Goal: Information Seeking & Learning: Check status

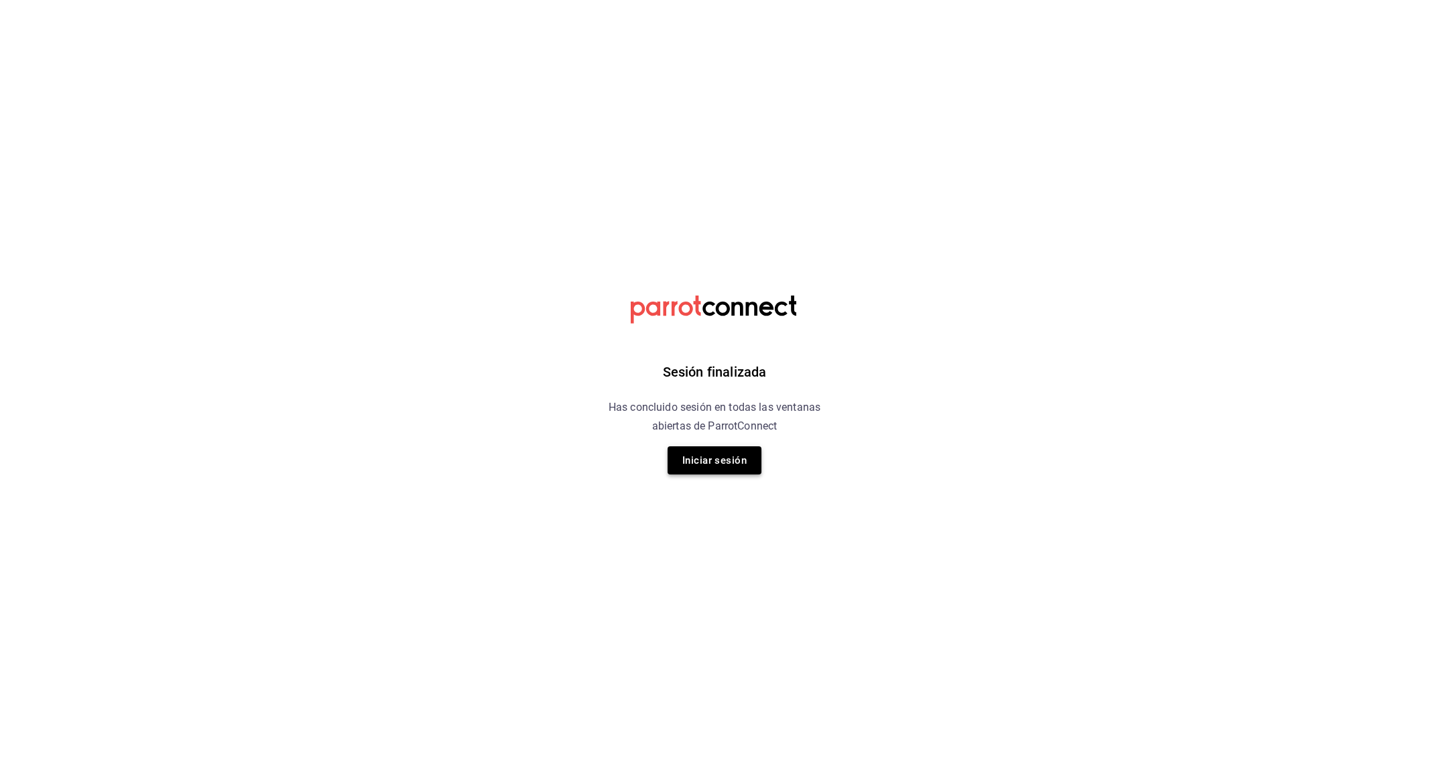
click at [722, 464] on button "Iniciar sesión" at bounding box center [715, 460] width 94 height 28
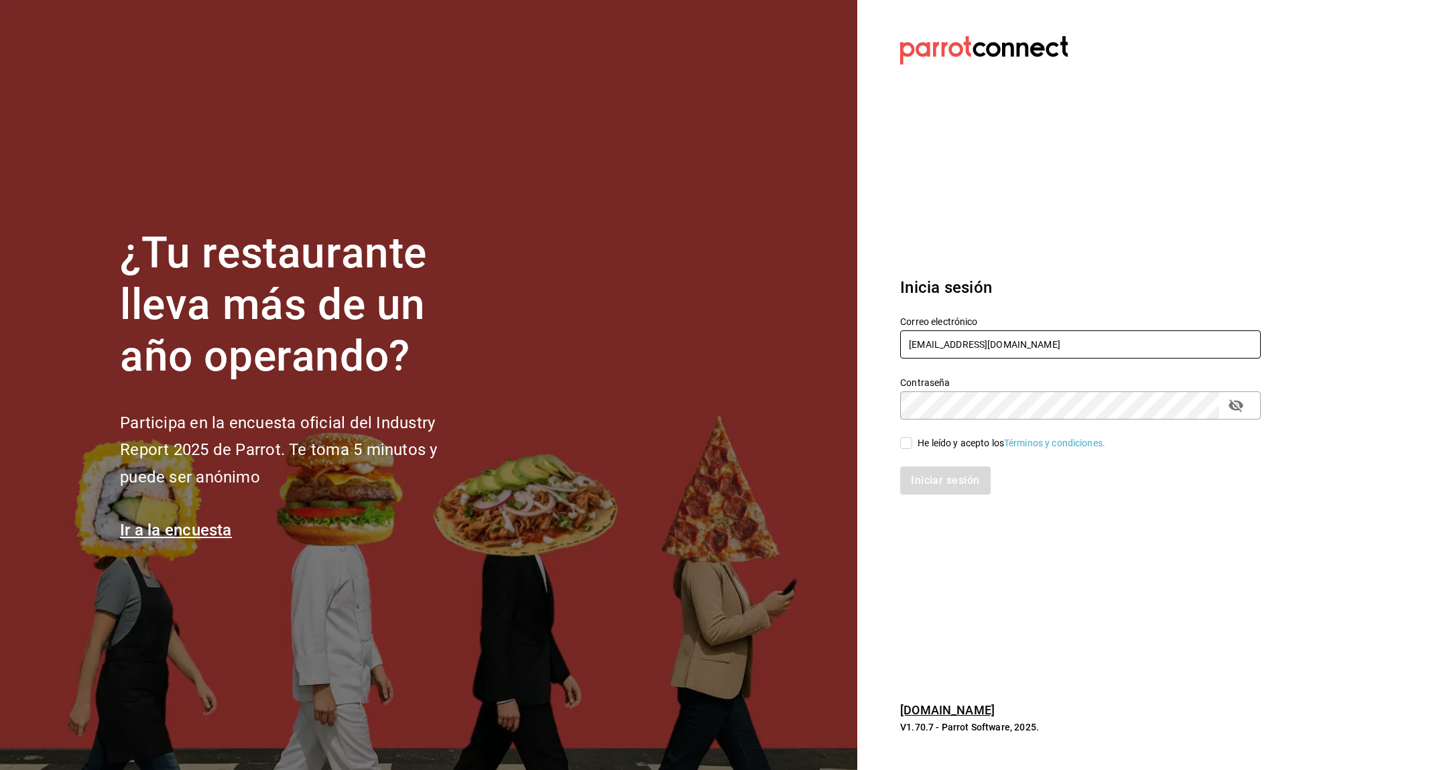
type input "[EMAIL_ADDRESS][DOMAIN_NAME]"
click at [904, 448] on input "He leído y acepto los Términos y condiciones." at bounding box center [906, 443] width 12 height 12
checkbox input "true"
click at [917, 472] on button "Iniciar sesión" at bounding box center [945, 480] width 91 height 28
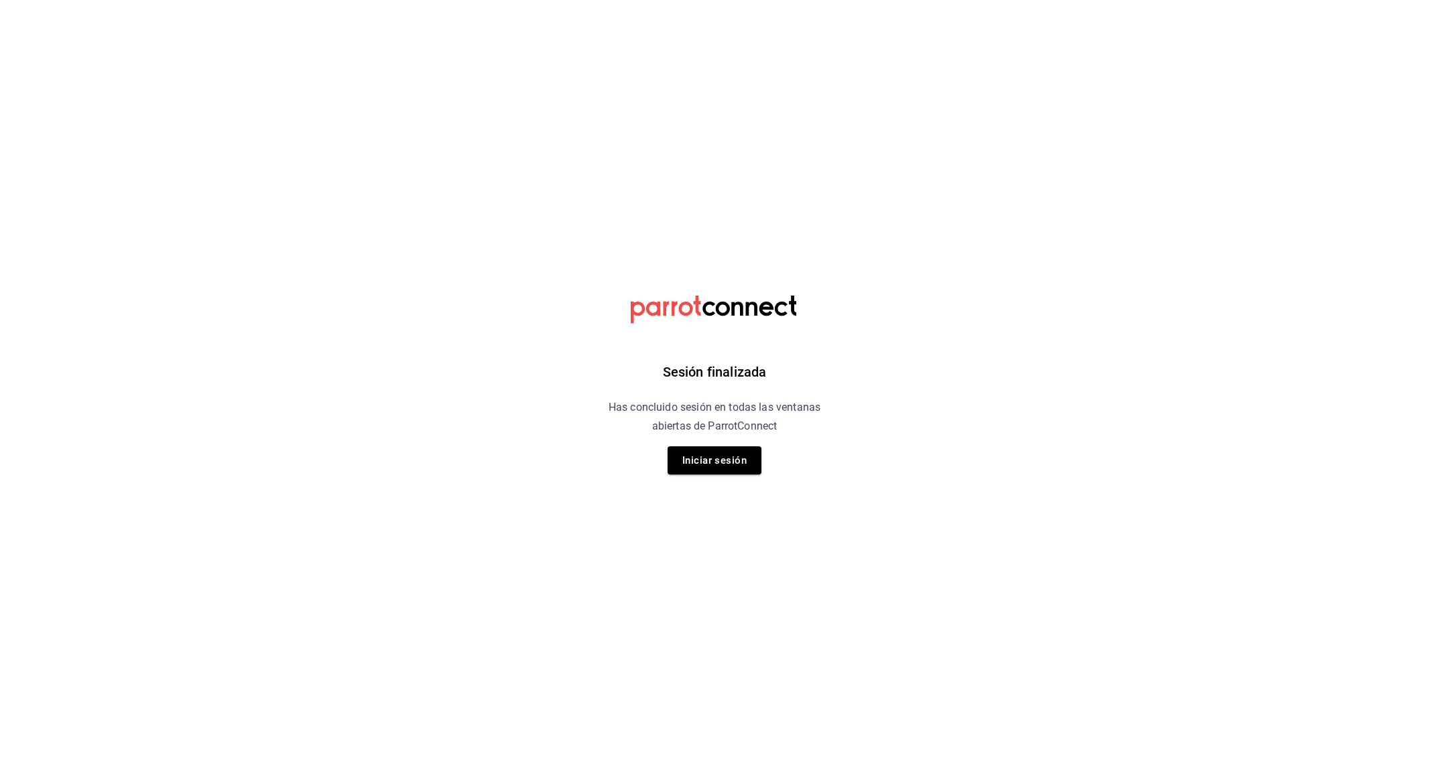
click at [735, 445] on div "Sesión finalizada Has concluido sesión en todas las ventanas abiertas de Parrot…" at bounding box center [715, 385] width 338 height 770
click at [733, 454] on button "Iniciar sesión" at bounding box center [715, 460] width 94 height 28
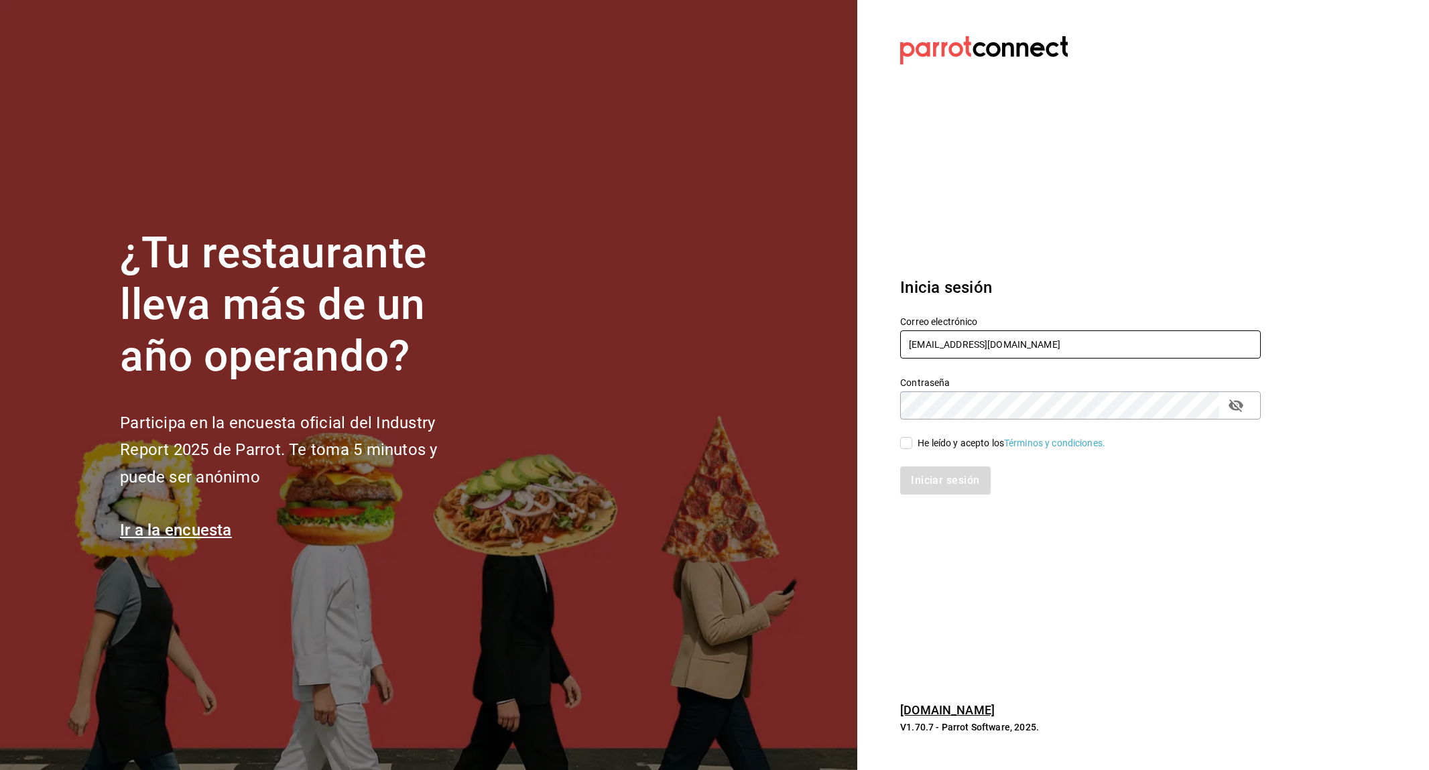
type input "[EMAIL_ADDRESS][DOMAIN_NAME]"
click at [970, 446] on div "He leído y acepto los Términos y condiciones." at bounding box center [1012, 443] width 188 height 14
click at [912, 446] on input "He leído y acepto los Términos y condiciones." at bounding box center [906, 443] width 12 height 12
checkbox input "true"
click at [960, 493] on button "Iniciar sesión" at bounding box center [945, 480] width 91 height 28
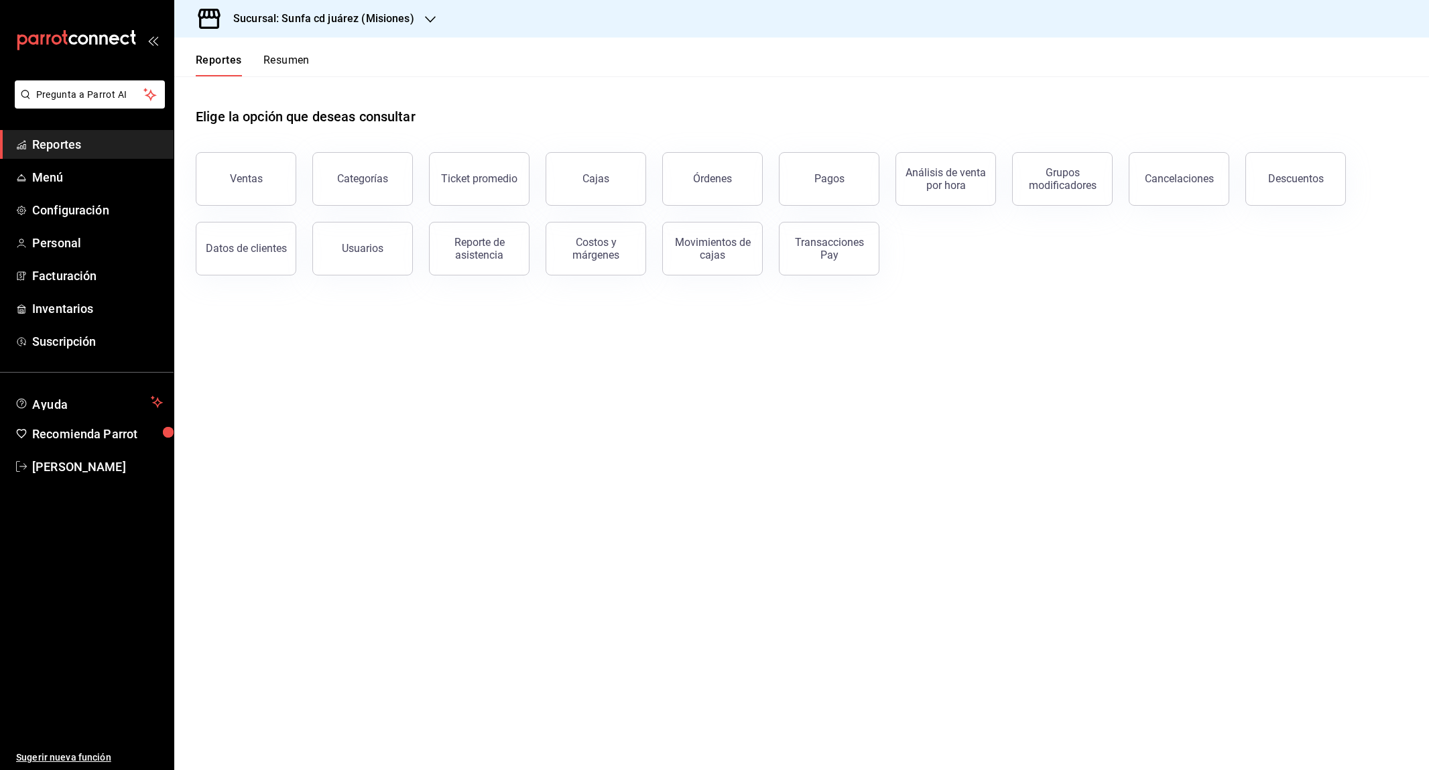
click at [363, 23] on h3 "Sucursal: Sunfa cd juárez (Misiones)" at bounding box center [319, 19] width 192 height 16
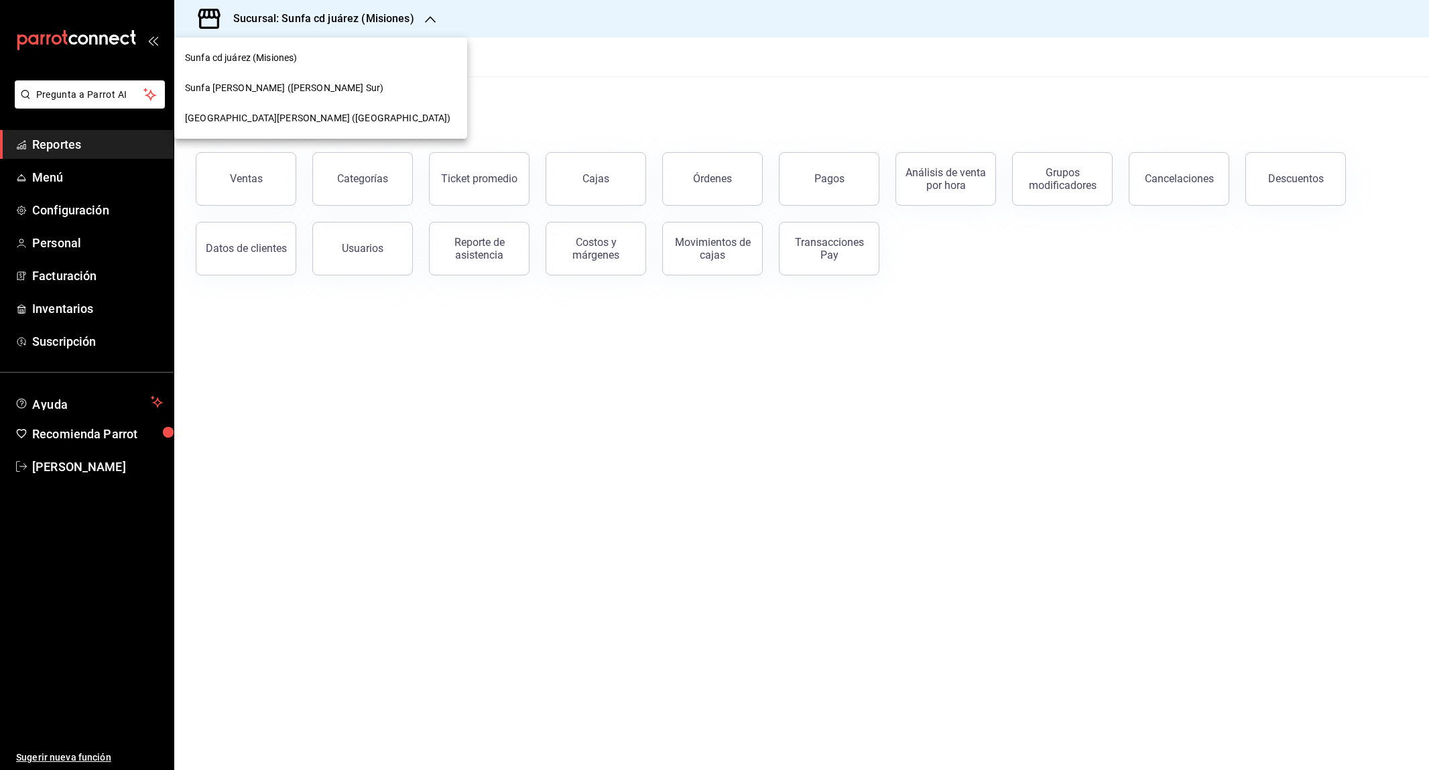
click at [290, 111] on span "Sunfa cd juárez (Plaza Centro)" at bounding box center [318, 118] width 266 height 14
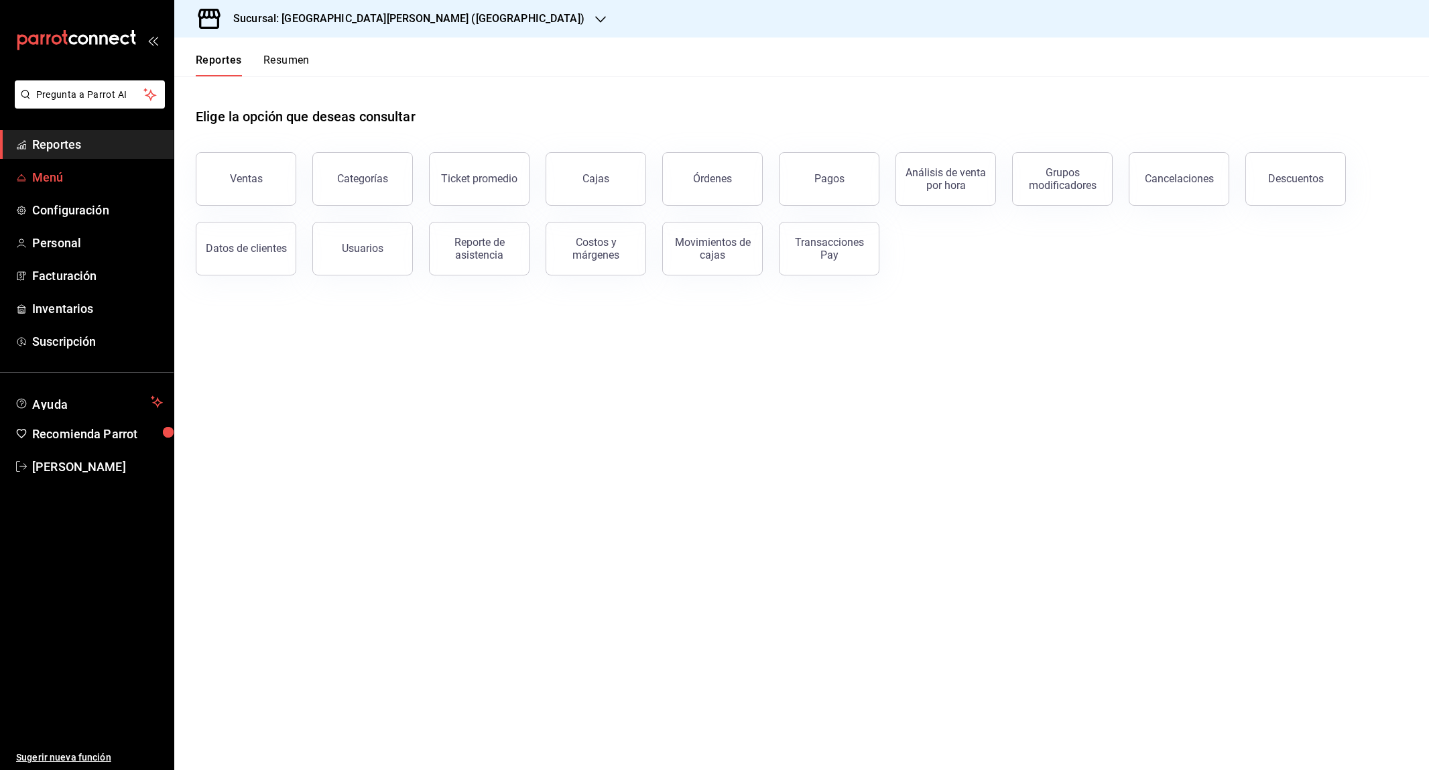
click at [31, 166] on link "Menú" at bounding box center [87, 177] width 174 height 29
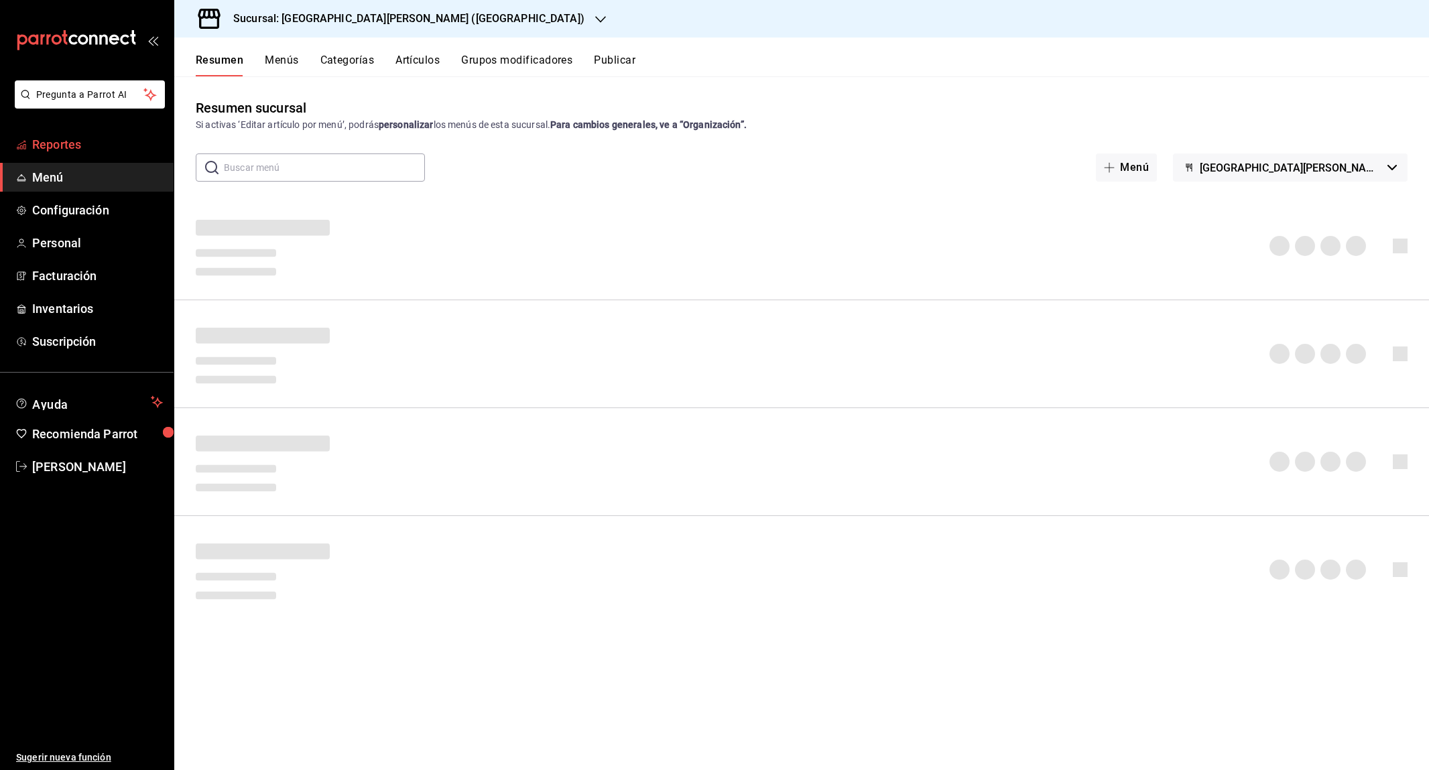
click at [68, 154] on link "Reportes" at bounding box center [87, 144] width 174 height 29
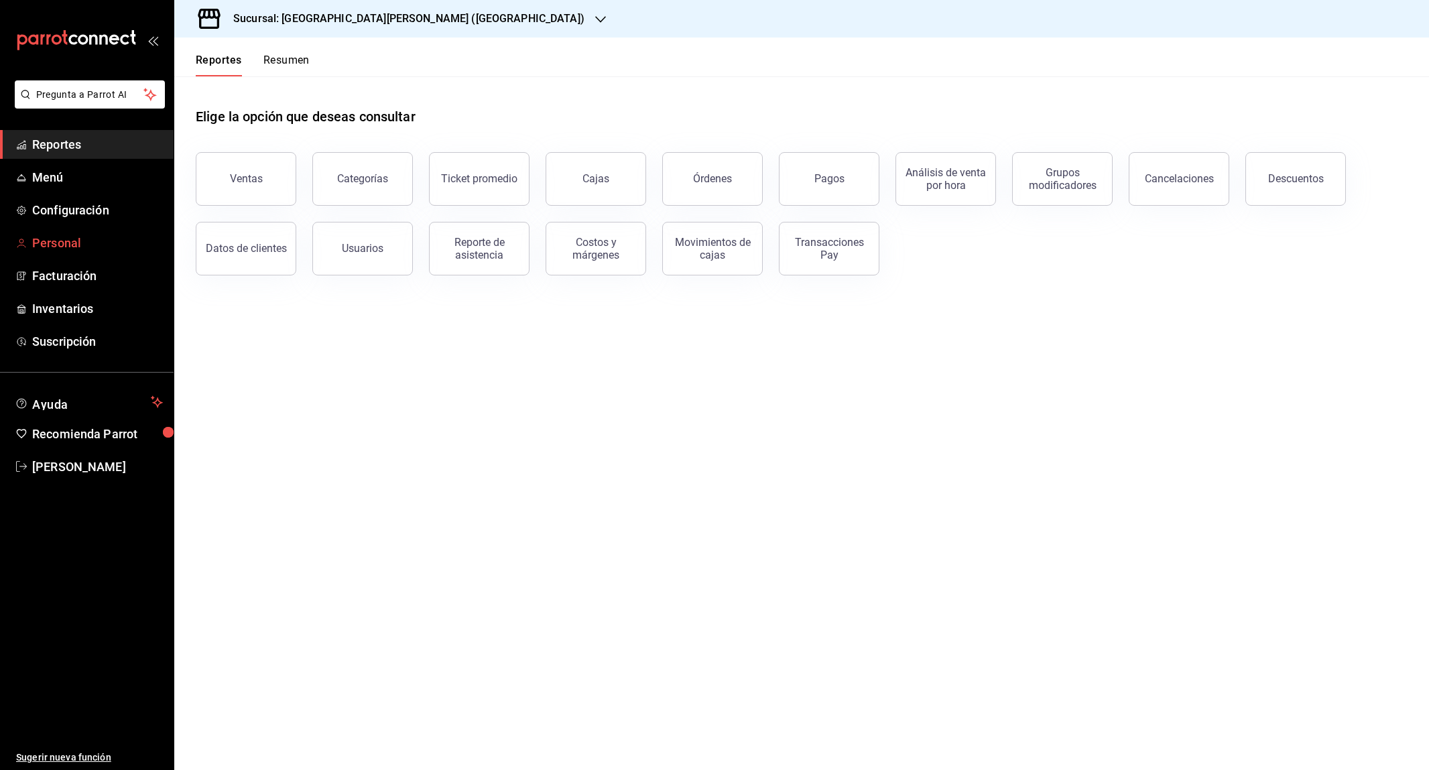
click at [60, 240] on span "Personal" at bounding box center [97, 243] width 131 height 18
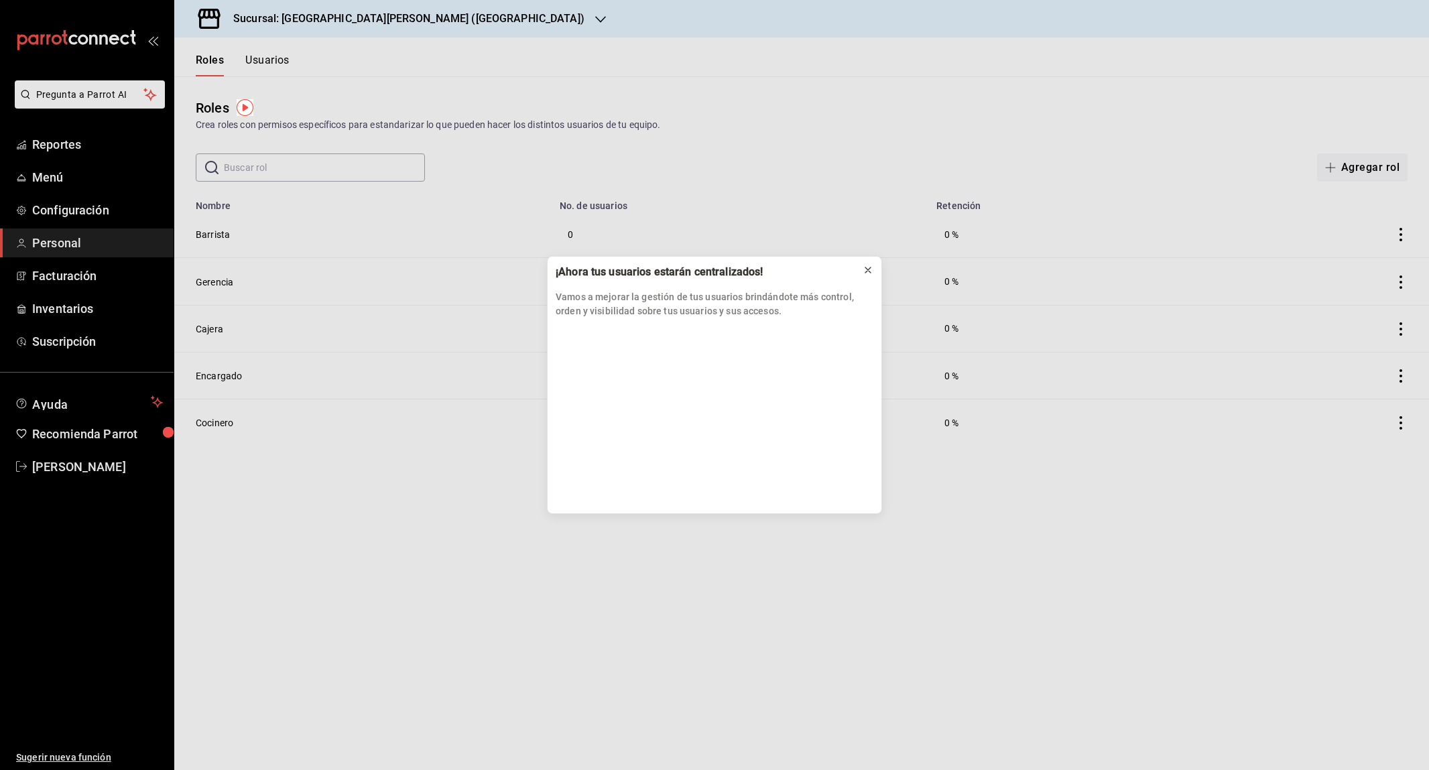
click at [867, 269] on icon at bounding box center [868, 270] width 11 height 11
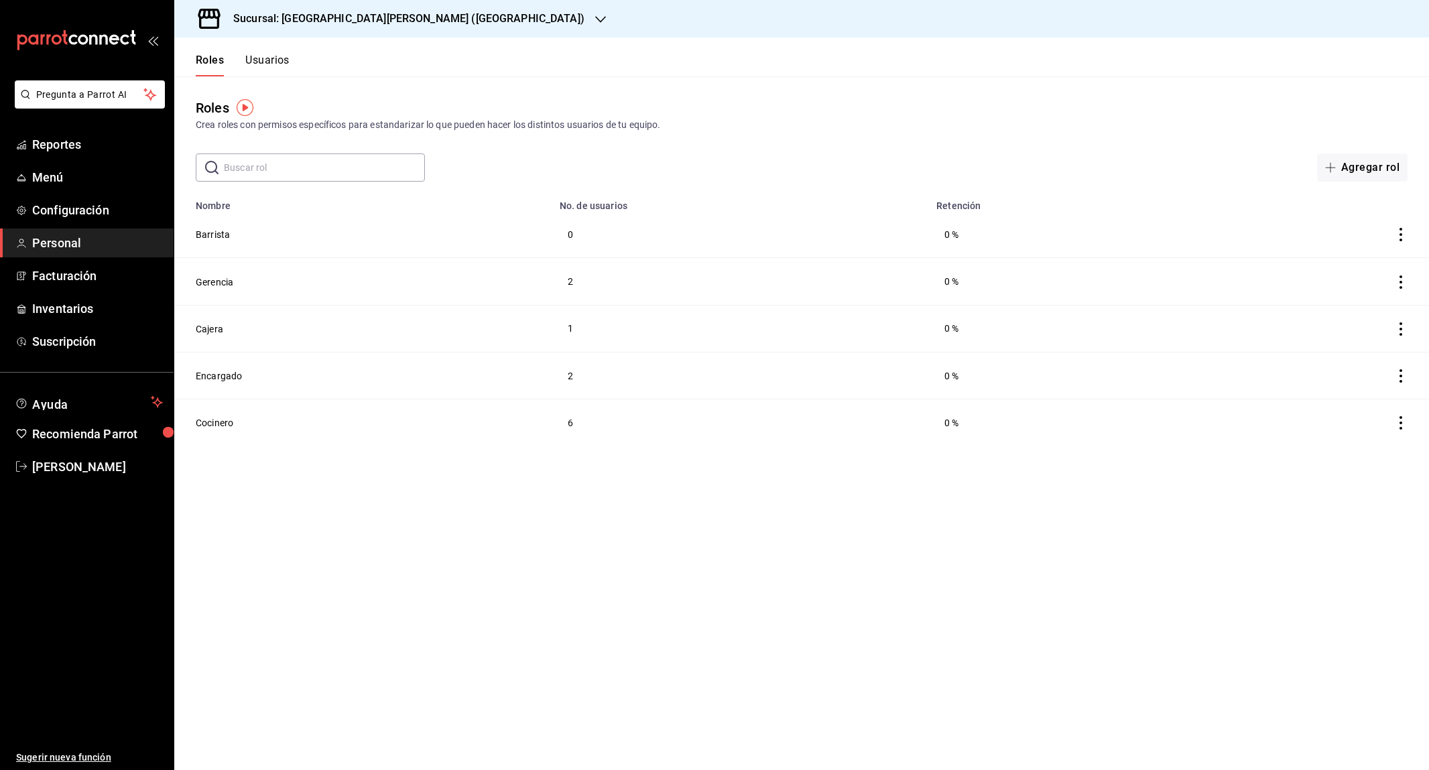
click at [264, 56] on button "Usuarios" at bounding box center [267, 65] width 44 height 23
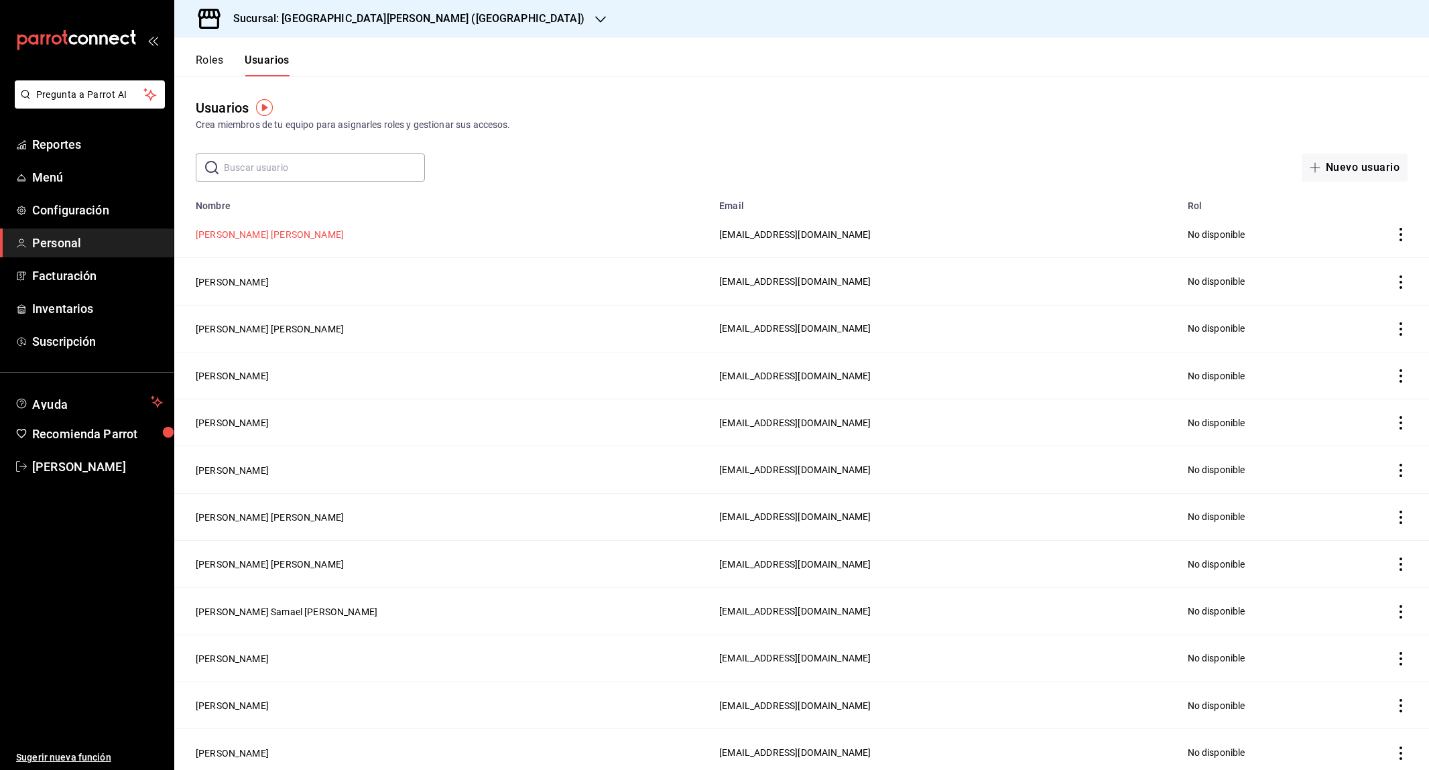
click at [306, 231] on button "Jasleen Aylin Acosta Hernandez" at bounding box center [270, 234] width 148 height 13
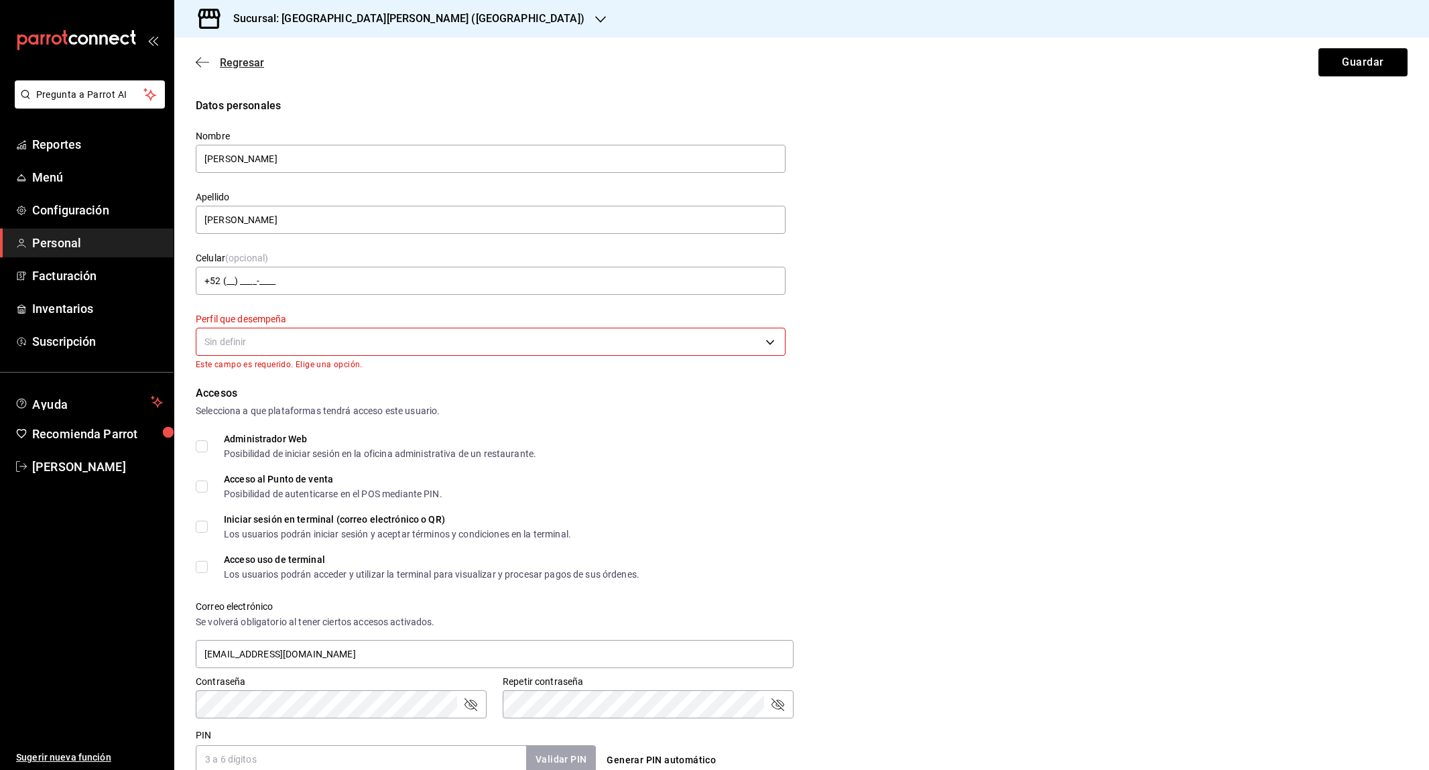
click at [199, 60] on icon "button" at bounding box center [202, 62] width 13 height 12
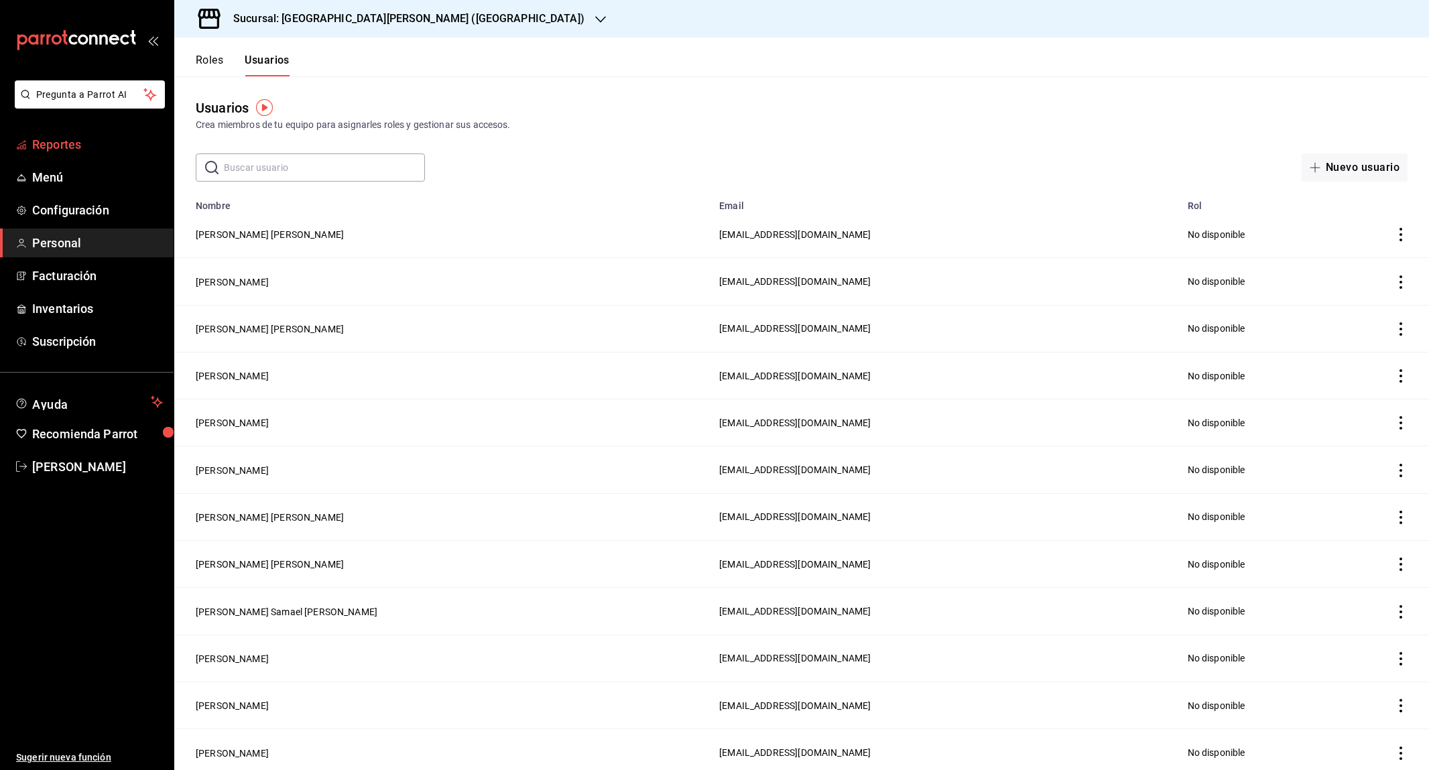
click at [78, 148] on span "Reportes" at bounding box center [97, 144] width 131 height 18
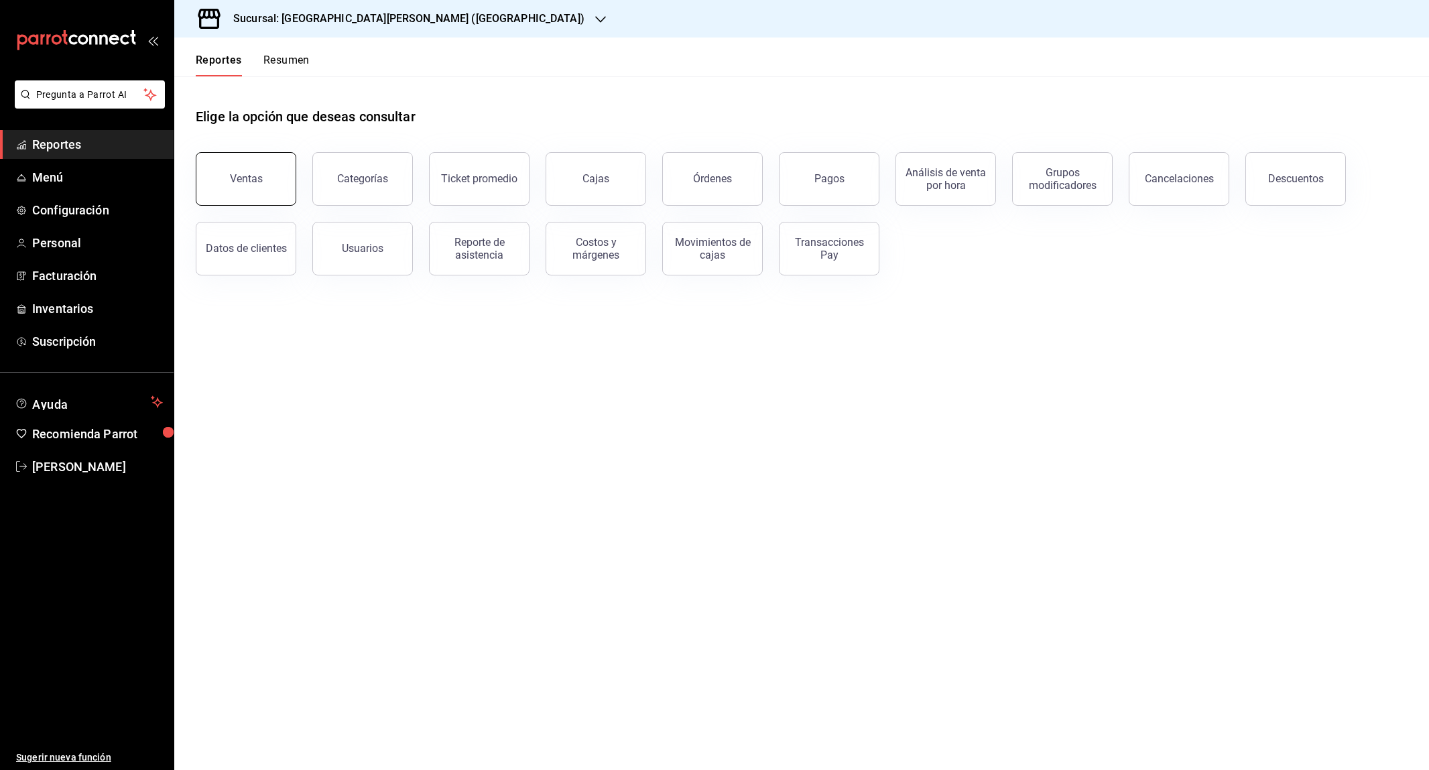
click at [282, 199] on button "Ventas" at bounding box center [246, 179] width 101 height 54
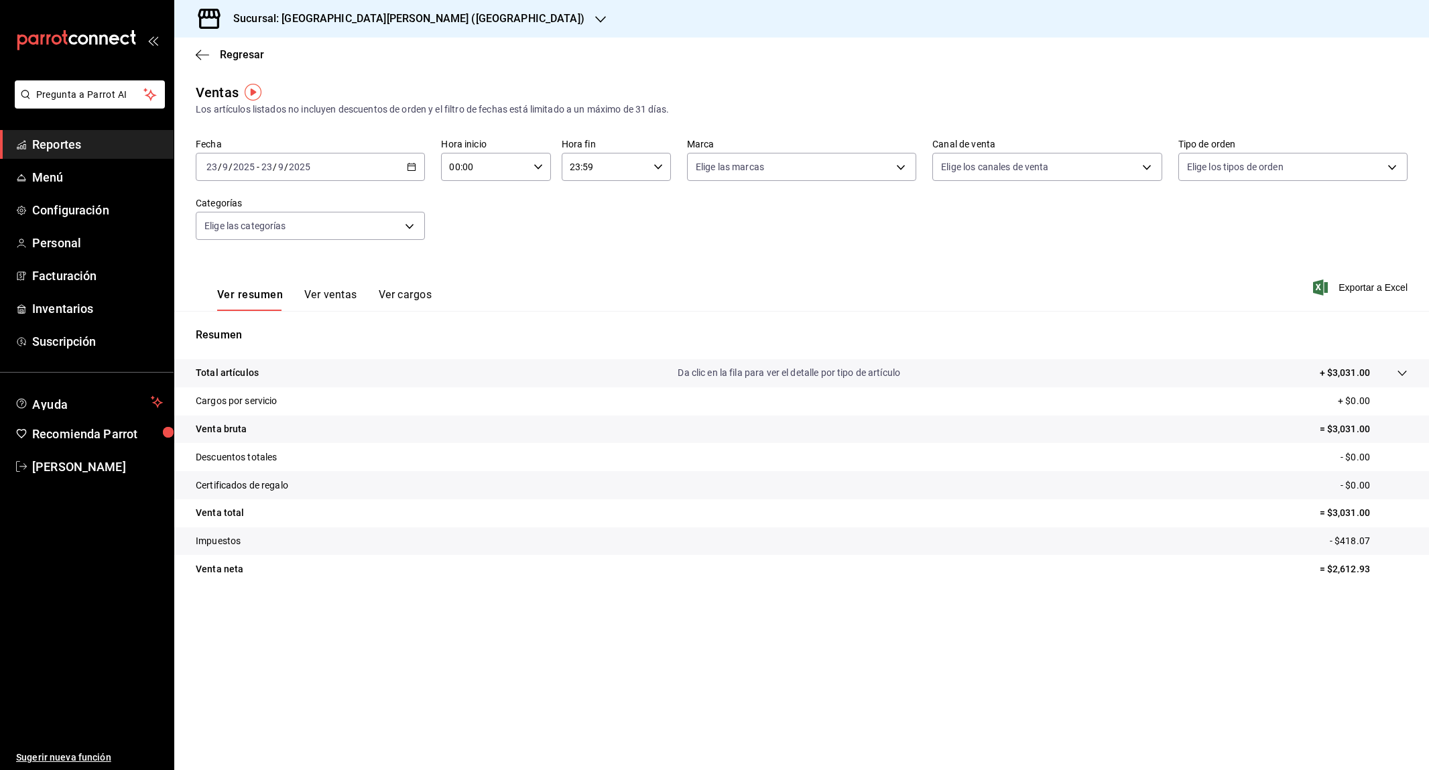
click at [403, 166] on div "2025-09-23 23 / 9 / 2025 - 2025-09-23 23 / 9 / 2025" at bounding box center [310, 167] width 229 height 28
click at [263, 245] on li "Ayer" at bounding box center [258, 238] width 125 height 30
click at [354, 159] on div "2025-09-22 22 / 9 / 2025 - 2025-09-22 22 / 9 / 2025" at bounding box center [310, 167] width 229 height 28
click at [266, 232] on span "Ayer" at bounding box center [259, 238] width 104 height 14
click at [387, 155] on div "2025-09-22 22 / 9 / 2025 - 2025-09-22 22 / 9 / 2025" at bounding box center [310, 167] width 229 height 28
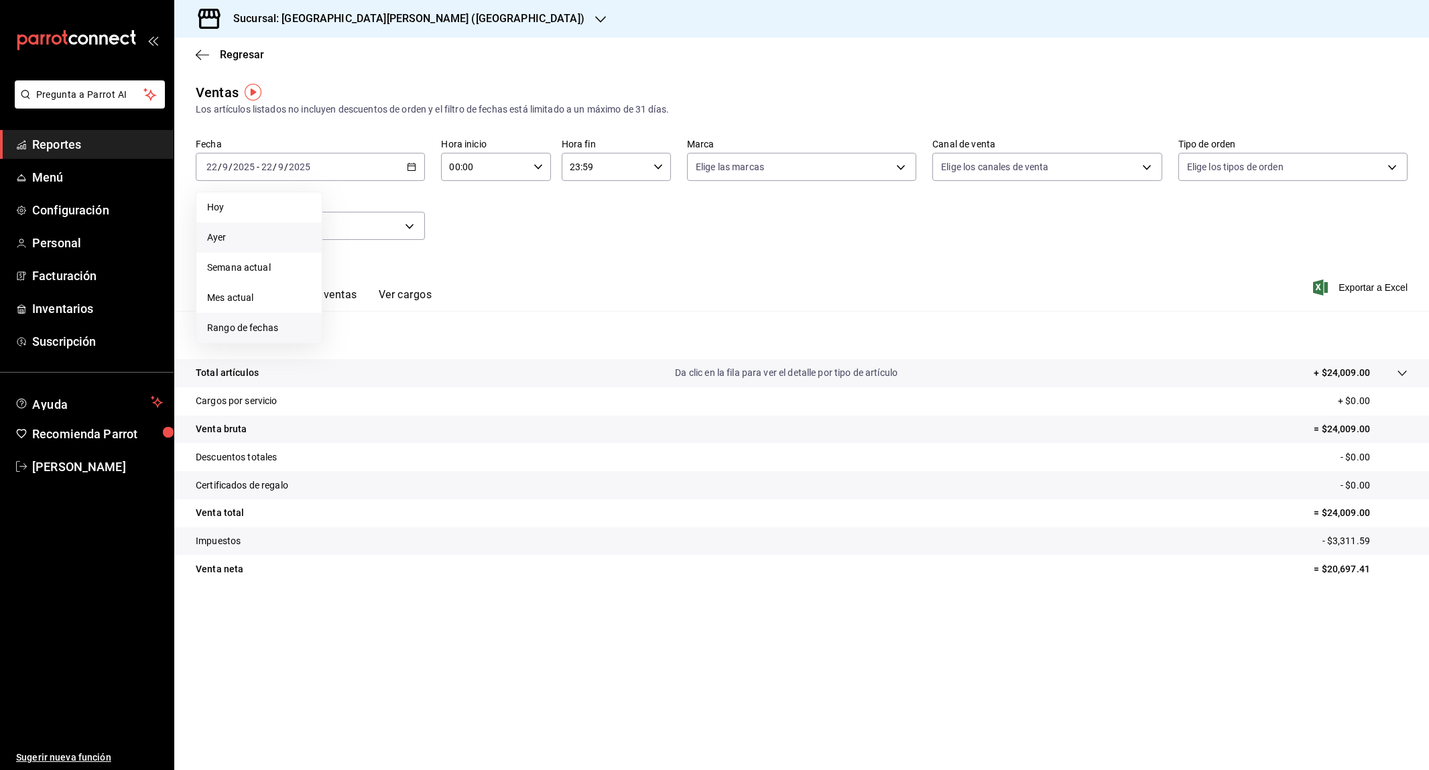
click at [277, 321] on span "Rango de fechas" at bounding box center [259, 328] width 104 height 14
click at [486, 314] on button "21" at bounding box center [492, 315] width 23 height 24
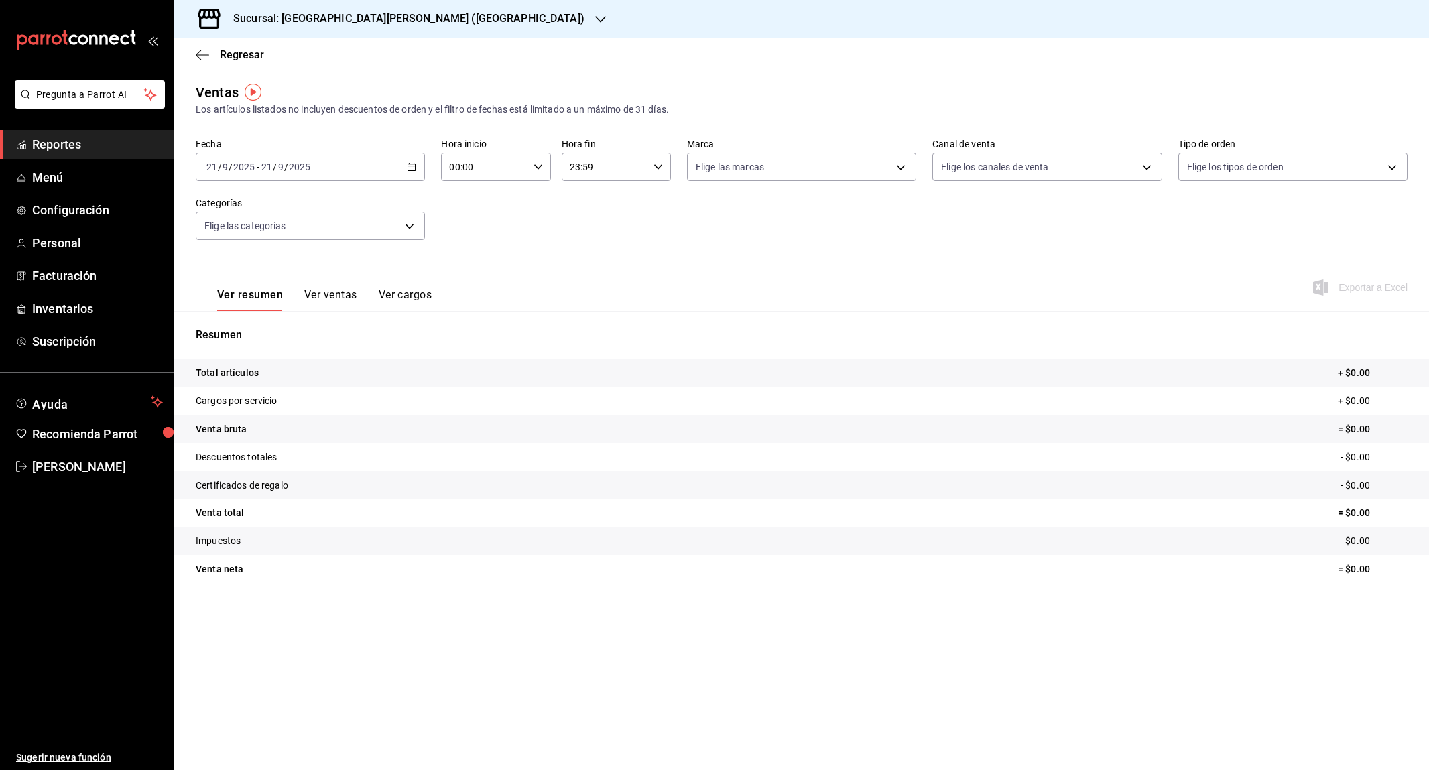
click at [381, 167] on div "2025-09-21 21 / 9 / 2025 - 2025-09-21 21 / 9 / 2025" at bounding box center [310, 167] width 229 height 28
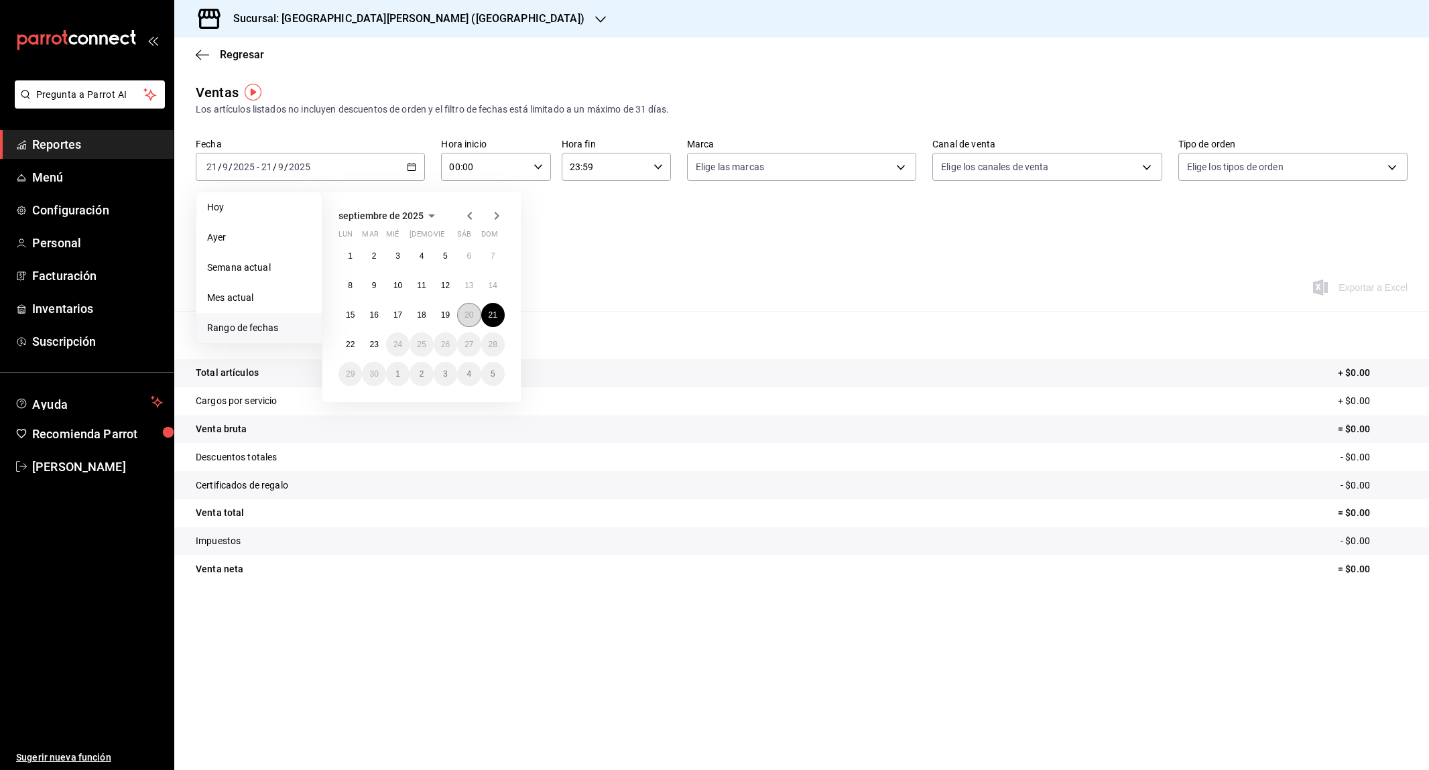
click at [472, 320] on button "20" at bounding box center [468, 315] width 23 height 24
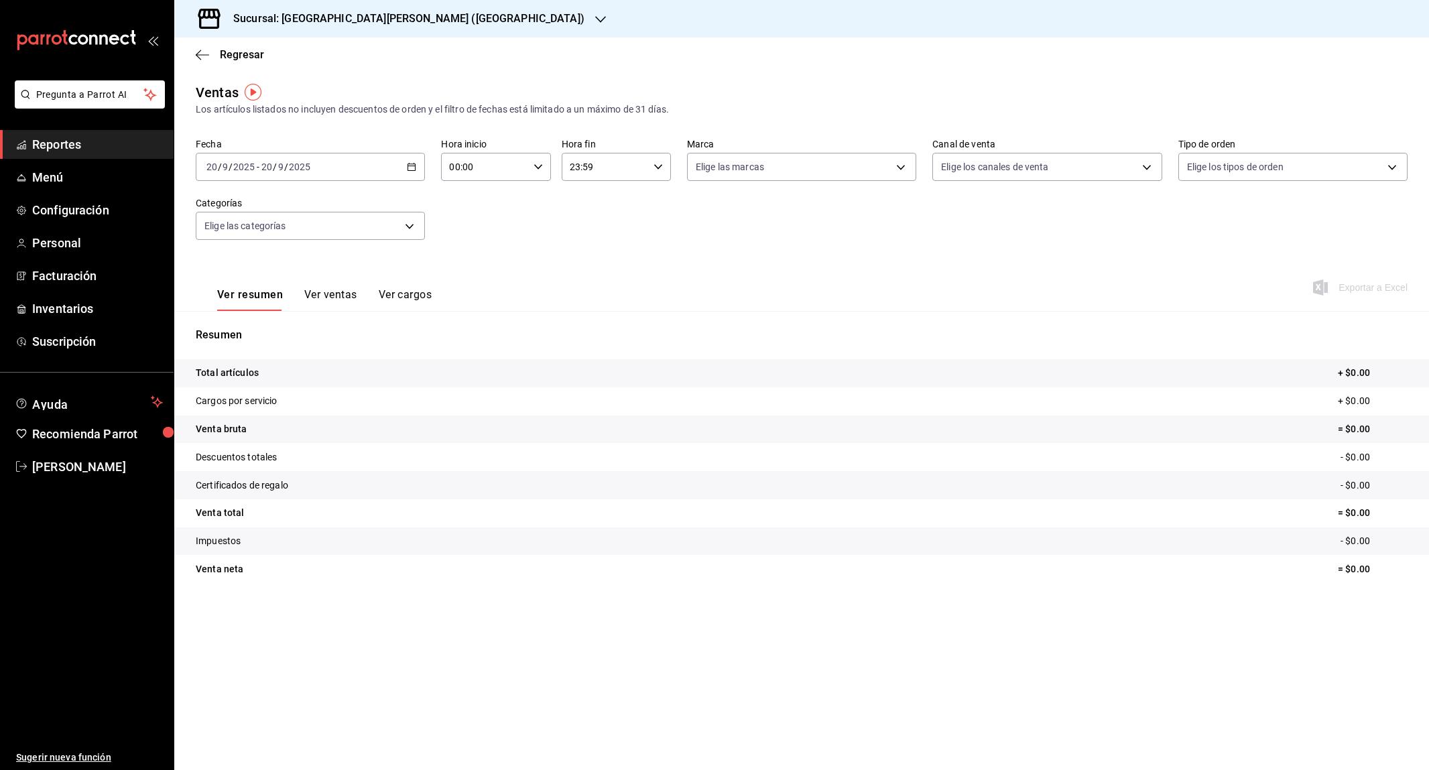
click at [363, 167] on div "2025-09-20 20 / 9 / 2025 - 2025-09-20 20 / 9 / 2025" at bounding box center [310, 167] width 229 height 28
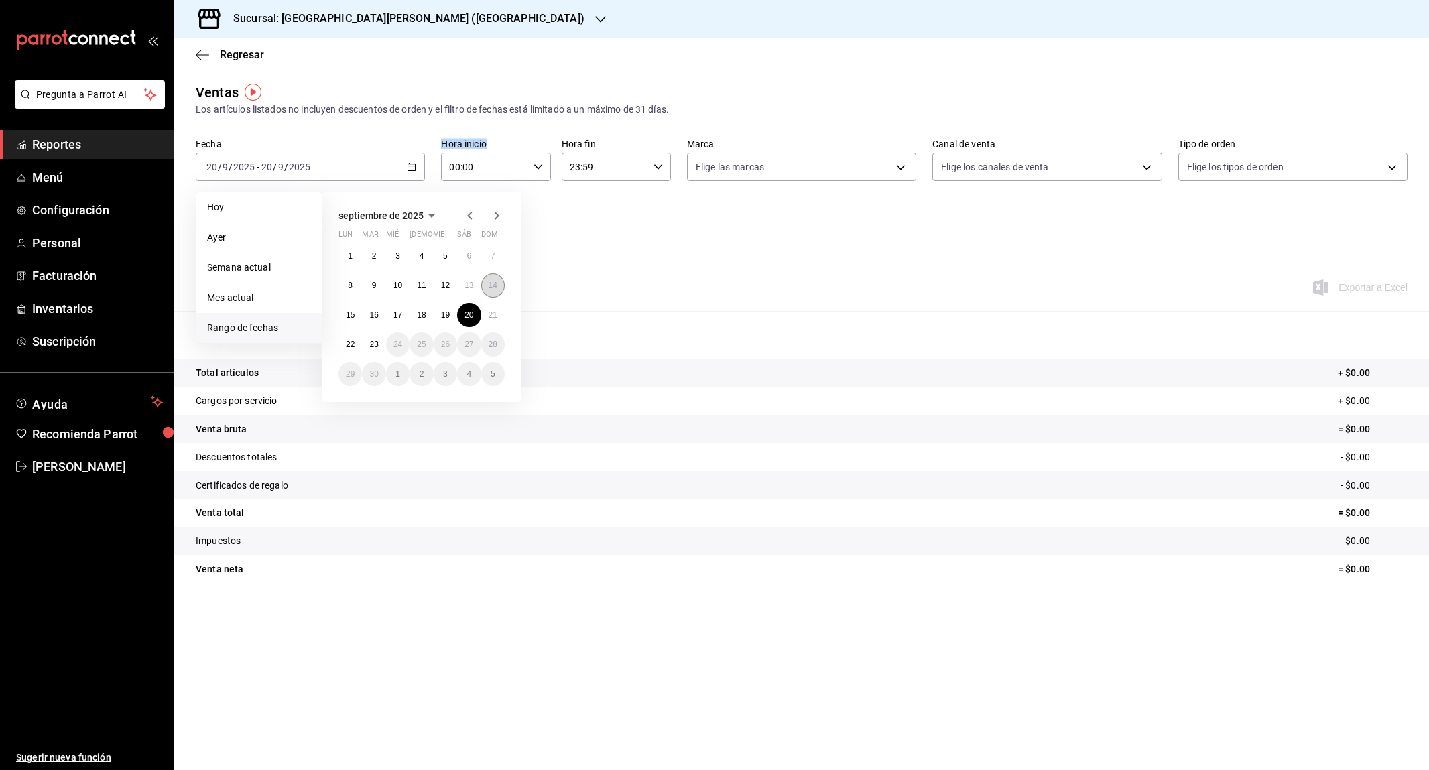
click at [494, 282] on abbr "14" at bounding box center [493, 285] width 9 height 9
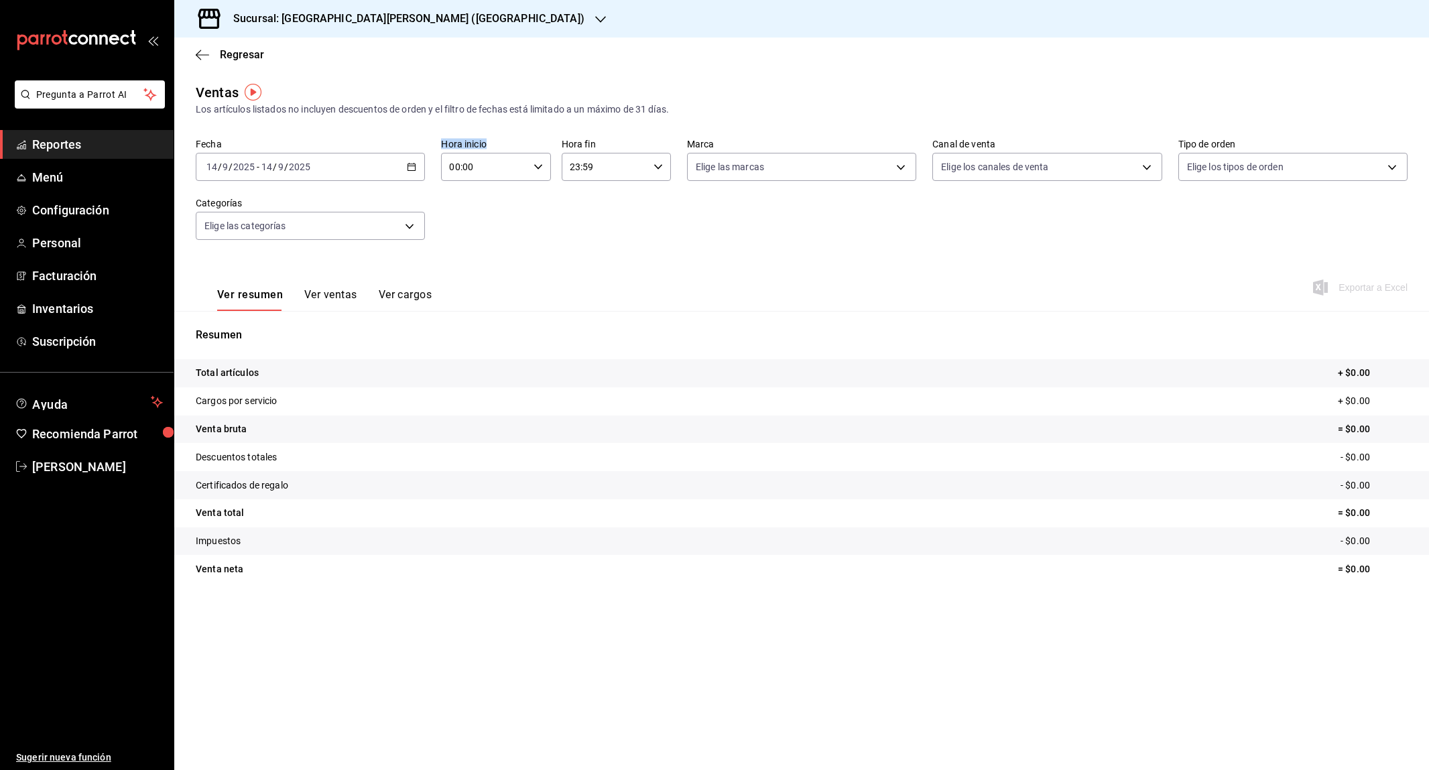
click at [386, 168] on div "2025-09-14 14 / 9 / 2025 - 2025-09-14 14 / 9 / 2025" at bounding box center [310, 167] width 229 height 28
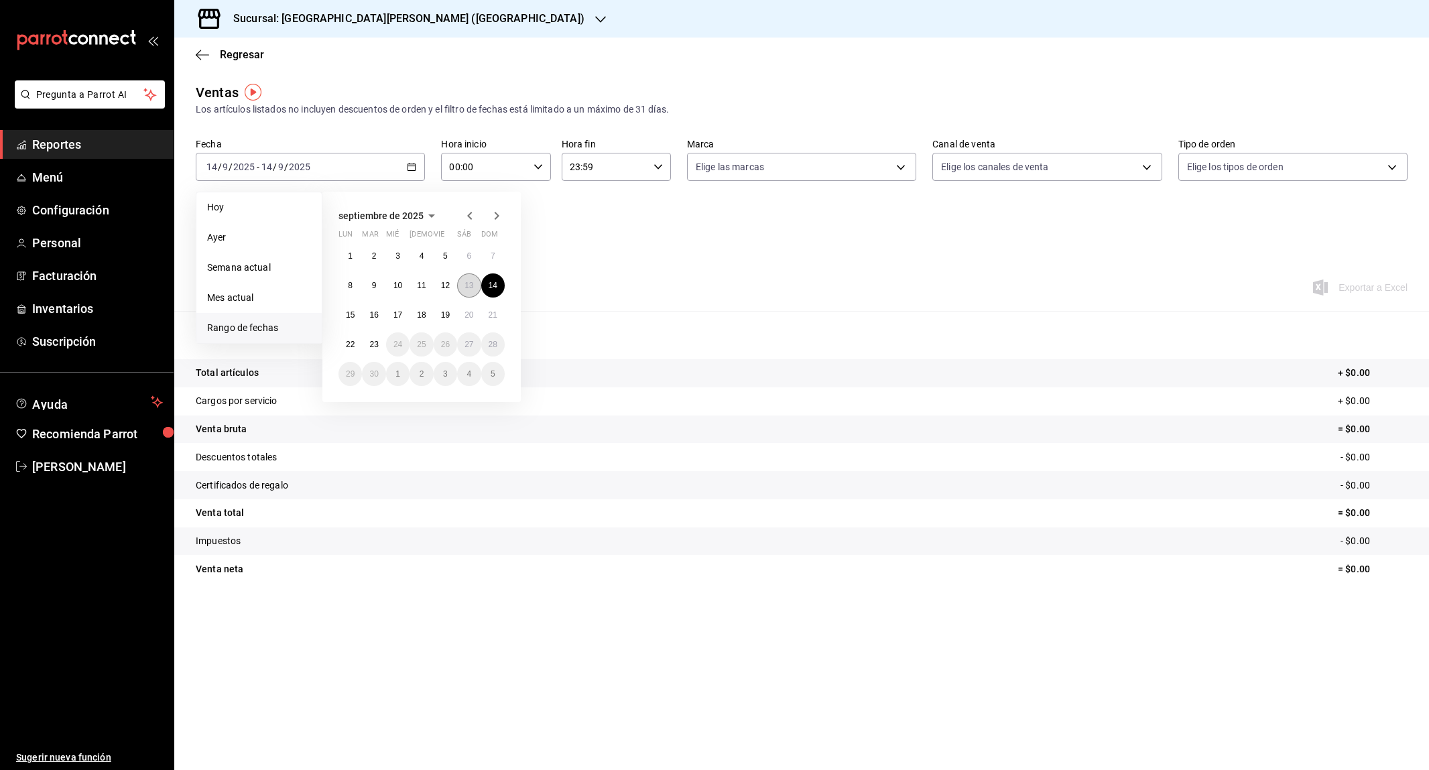
click at [468, 284] on abbr "13" at bounding box center [468, 285] width 9 height 9
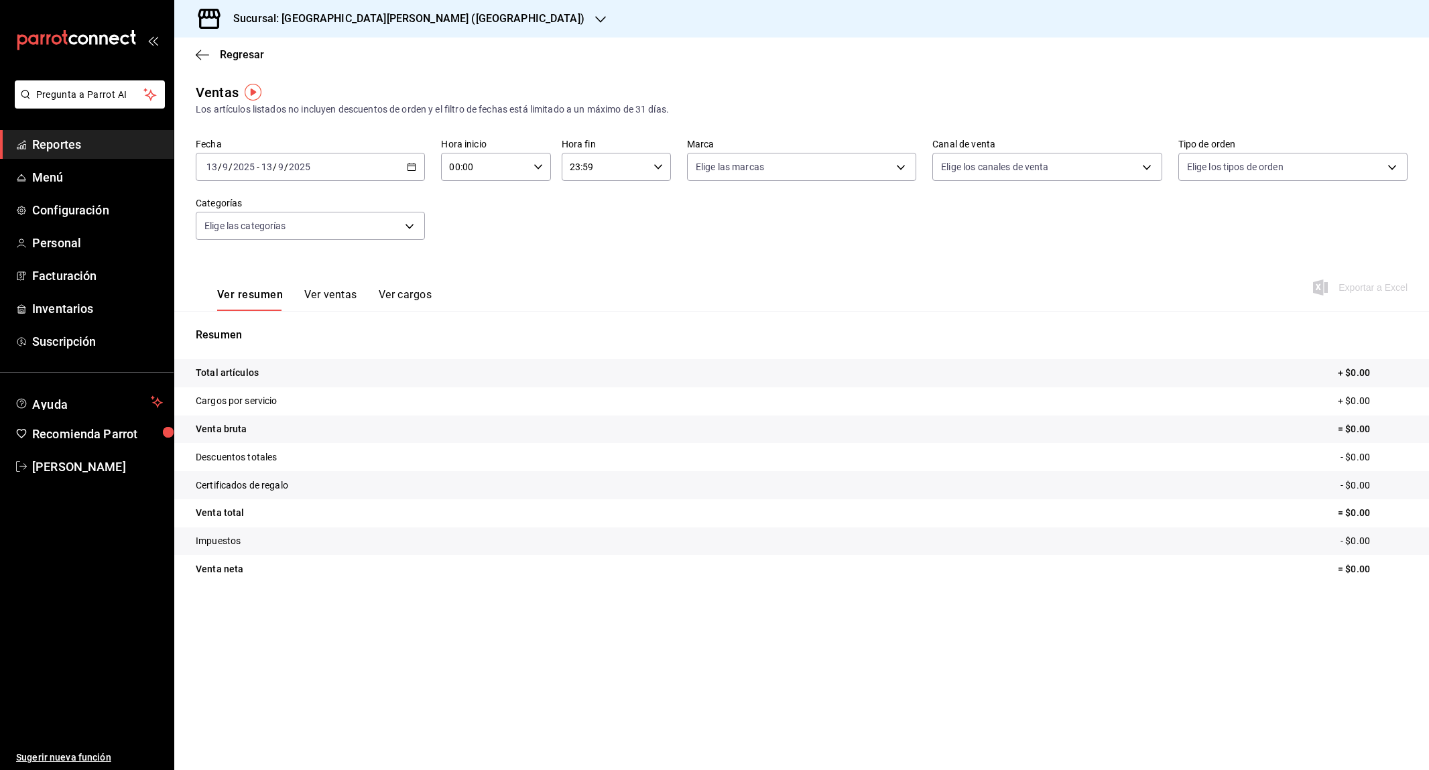
click at [395, 167] on div "2025-09-13 13 / 9 / 2025 - 2025-09-13 13 / 9 / 2025" at bounding box center [310, 167] width 229 height 28
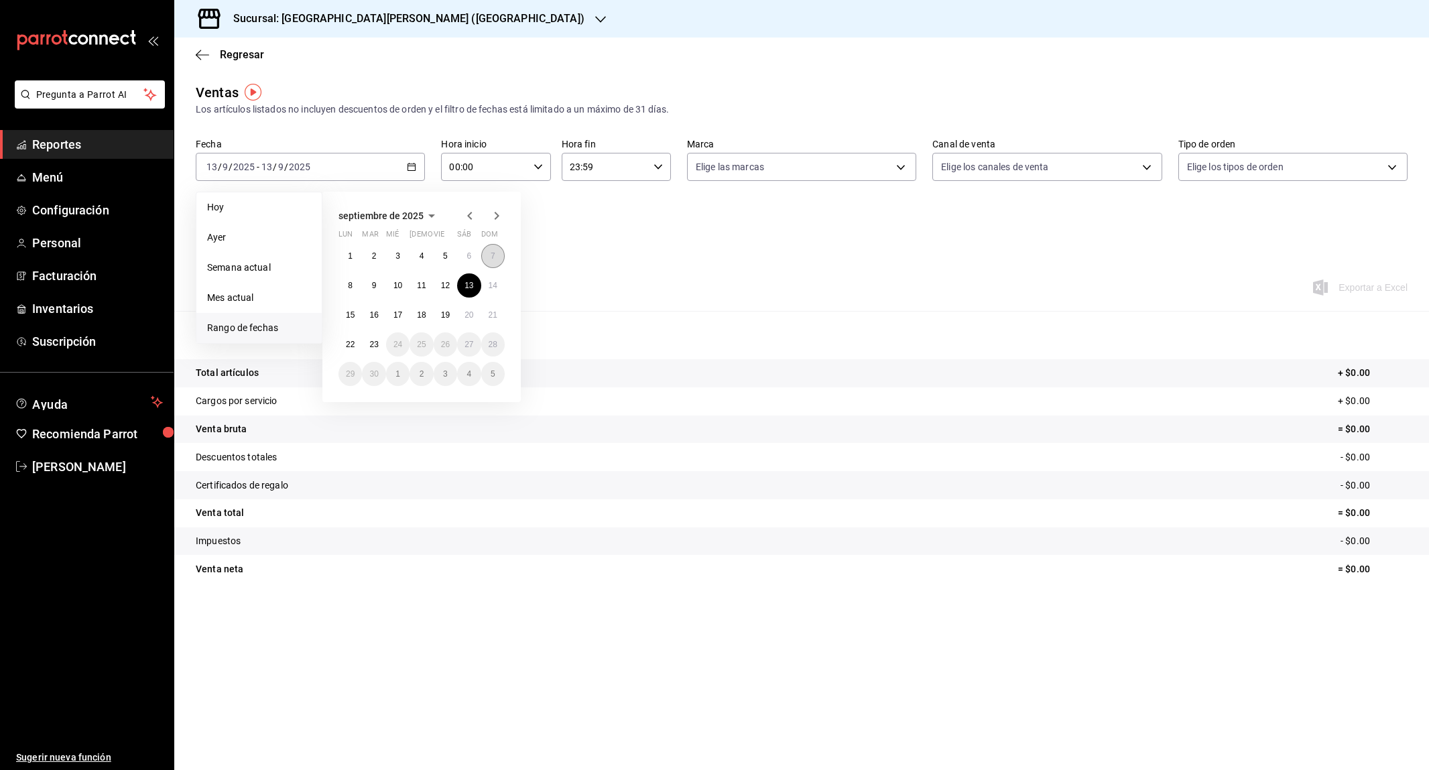
click at [489, 259] on button "7" at bounding box center [492, 256] width 23 height 24
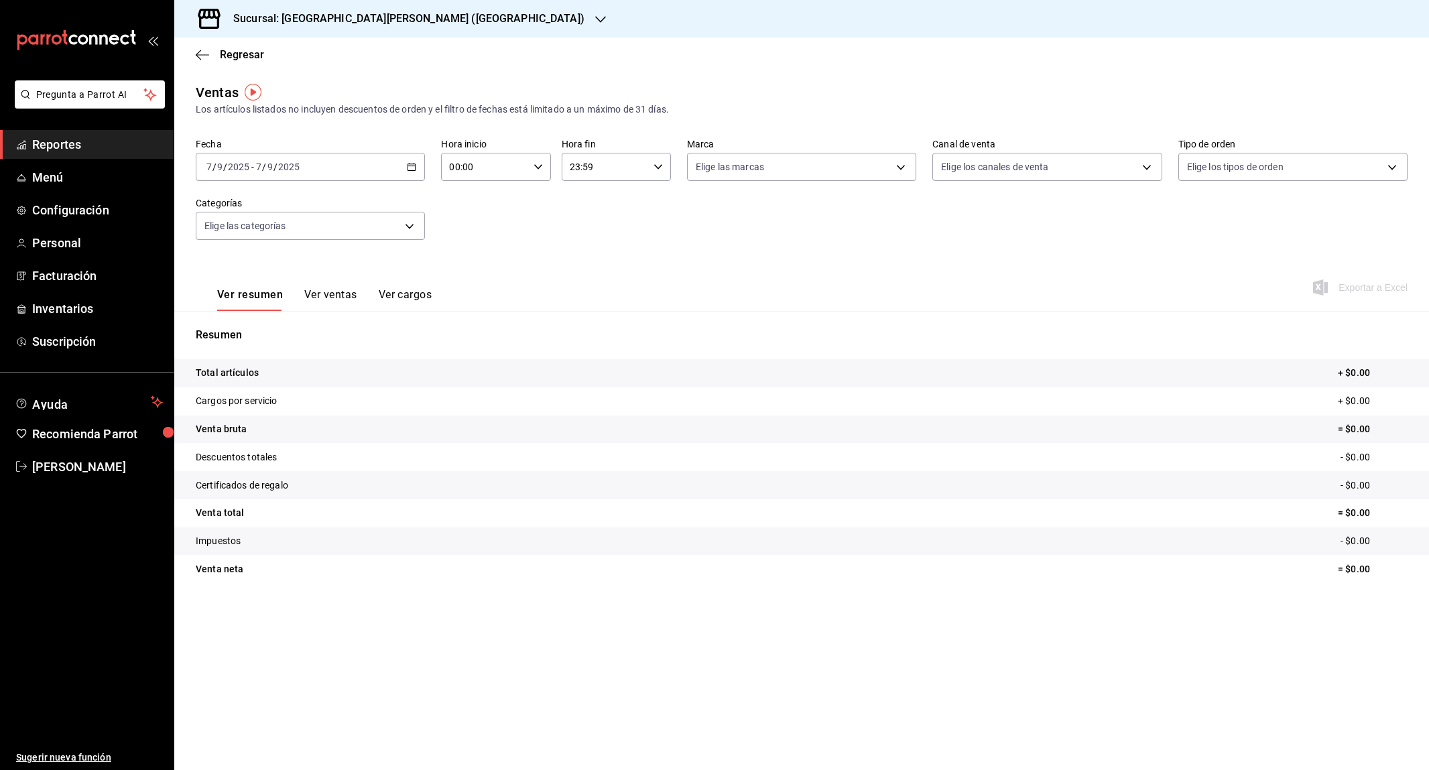
click at [397, 178] on div "2025-09-07 7 / 9 / 2025 - 2025-09-07 7 / 9 / 2025" at bounding box center [310, 167] width 229 height 28
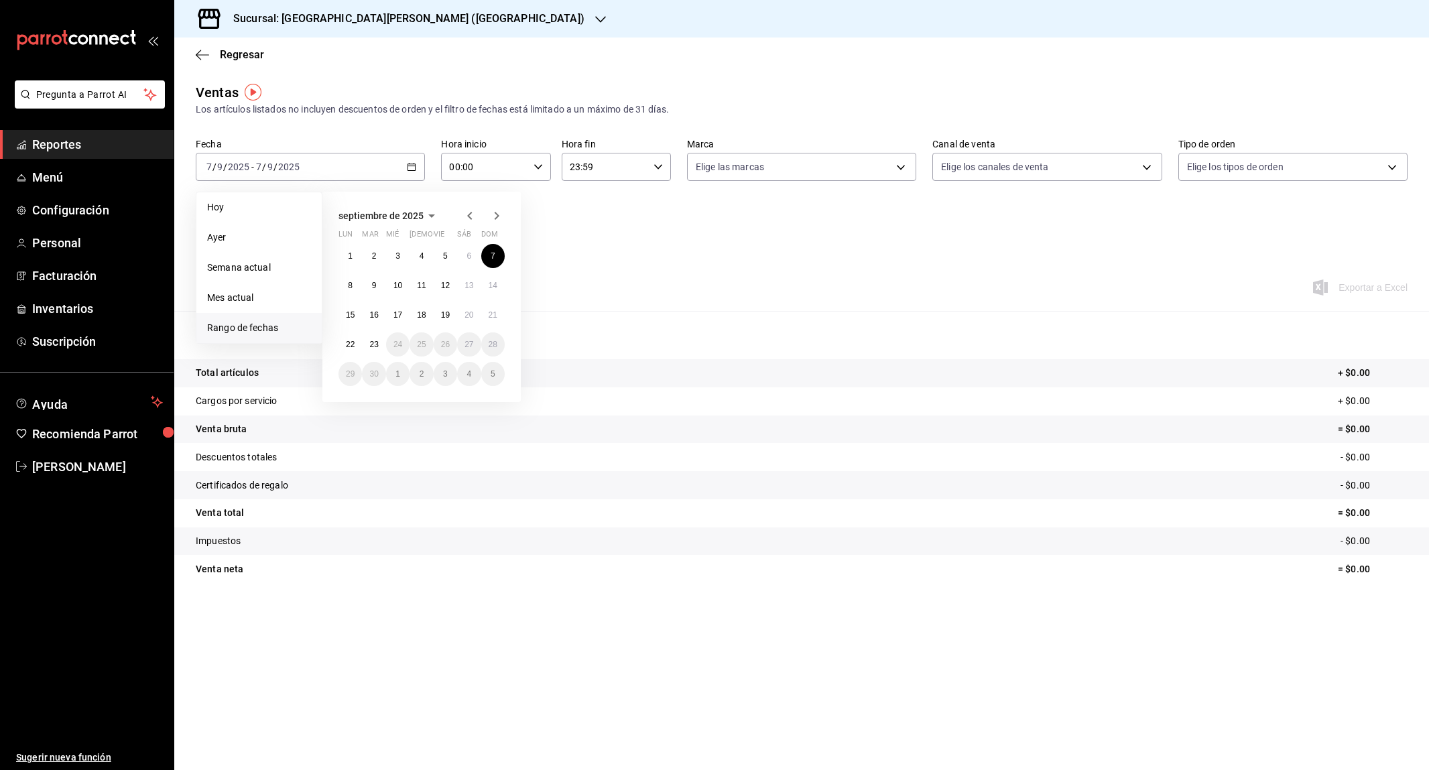
click at [584, 276] on div "Ver resumen Ver ventas Ver cargos Exportar a Excel" at bounding box center [801, 283] width 1255 height 55
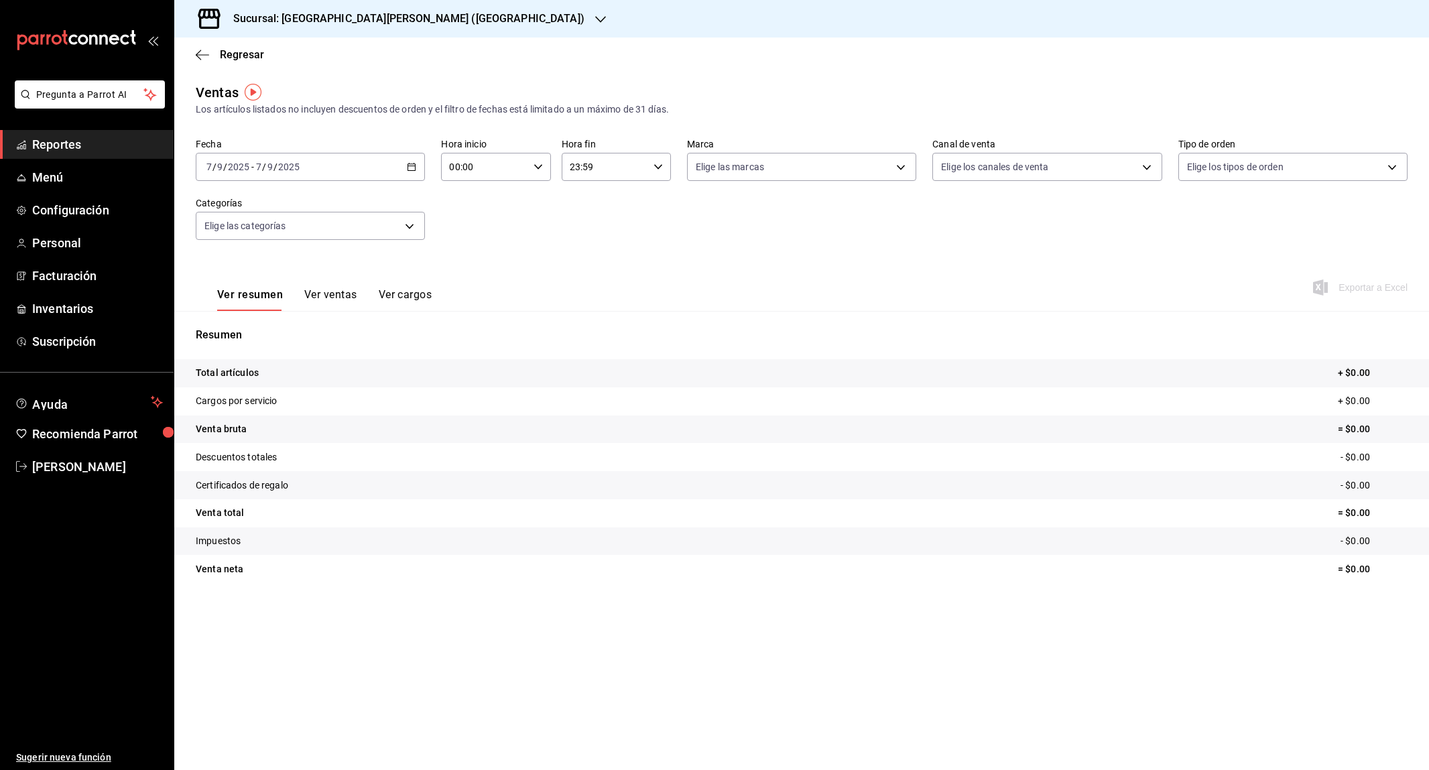
click at [410, 166] on \(Stroke\) "button" at bounding box center [411, 166] width 7 height 1
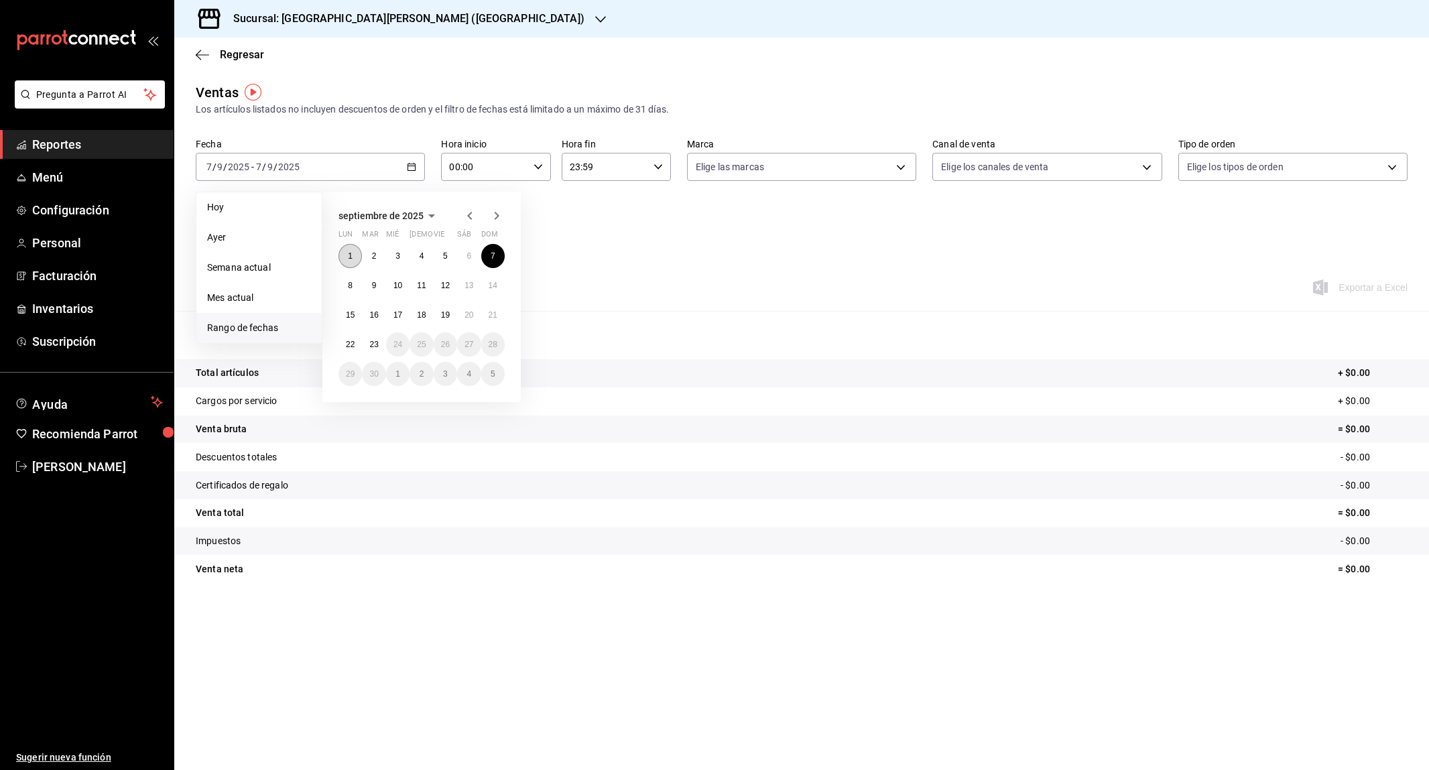
click at [347, 250] on button "1" at bounding box center [349, 256] width 23 height 24
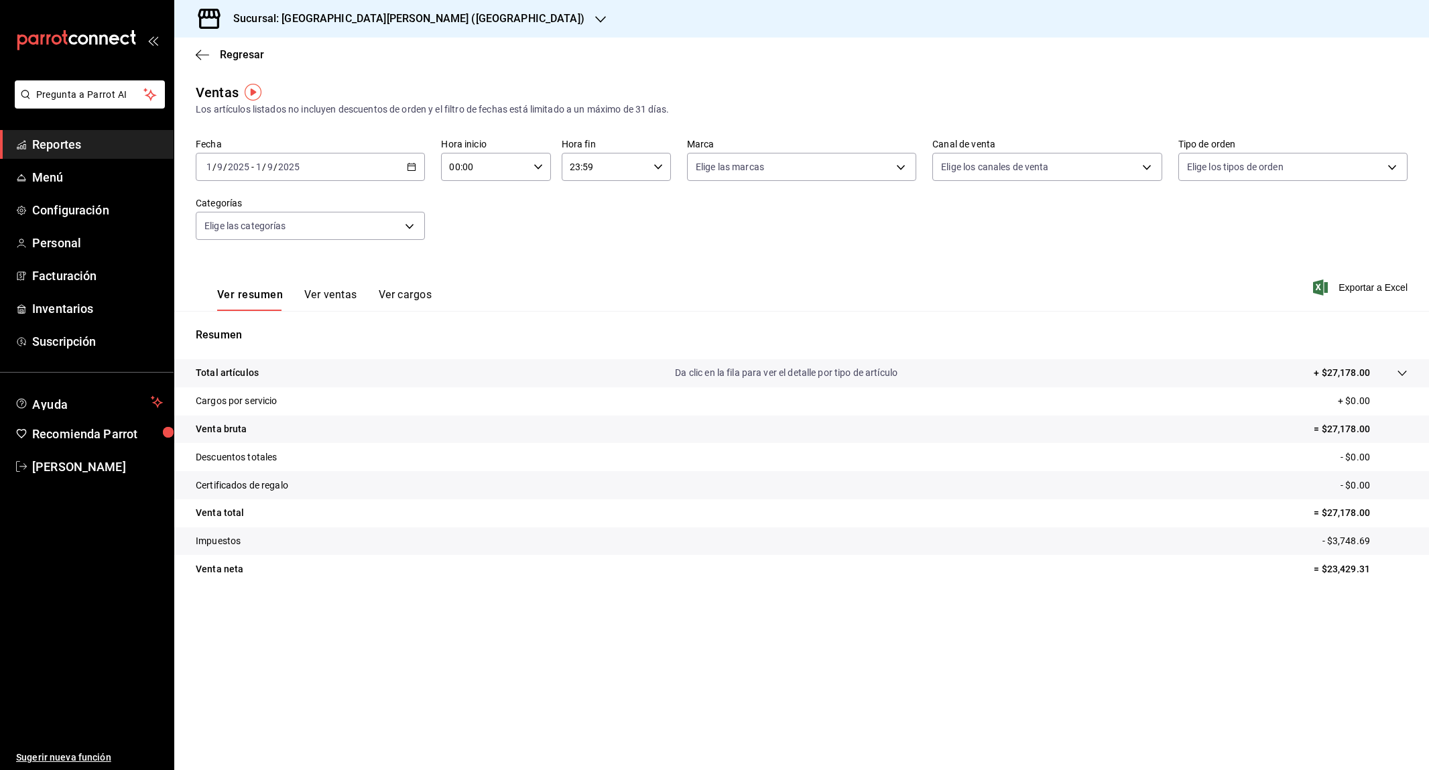
click at [416, 160] on div "2025-09-01 1 / 9 / 2025 - 2025-09-01 1 / 9 / 2025" at bounding box center [310, 167] width 229 height 28
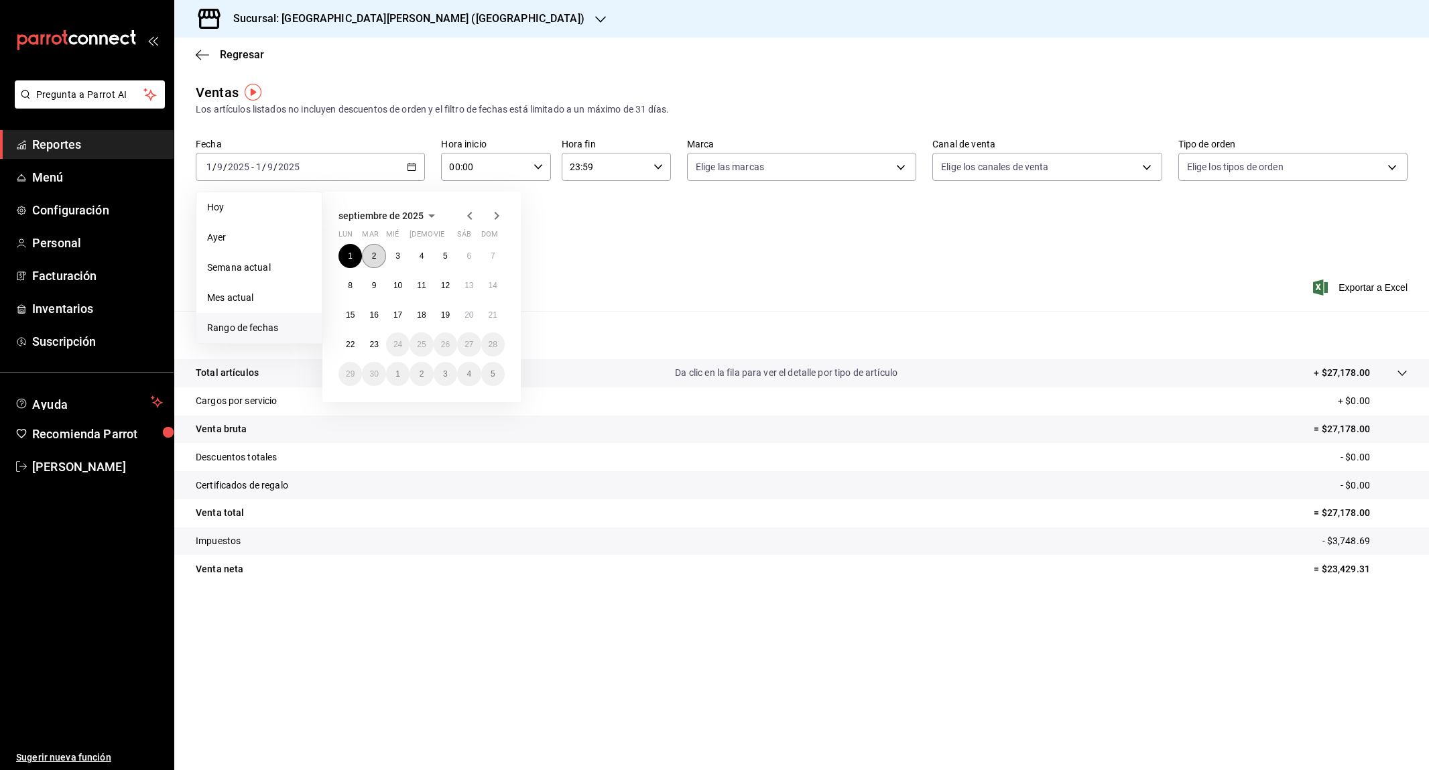
click at [367, 252] on button "2" at bounding box center [373, 256] width 23 height 24
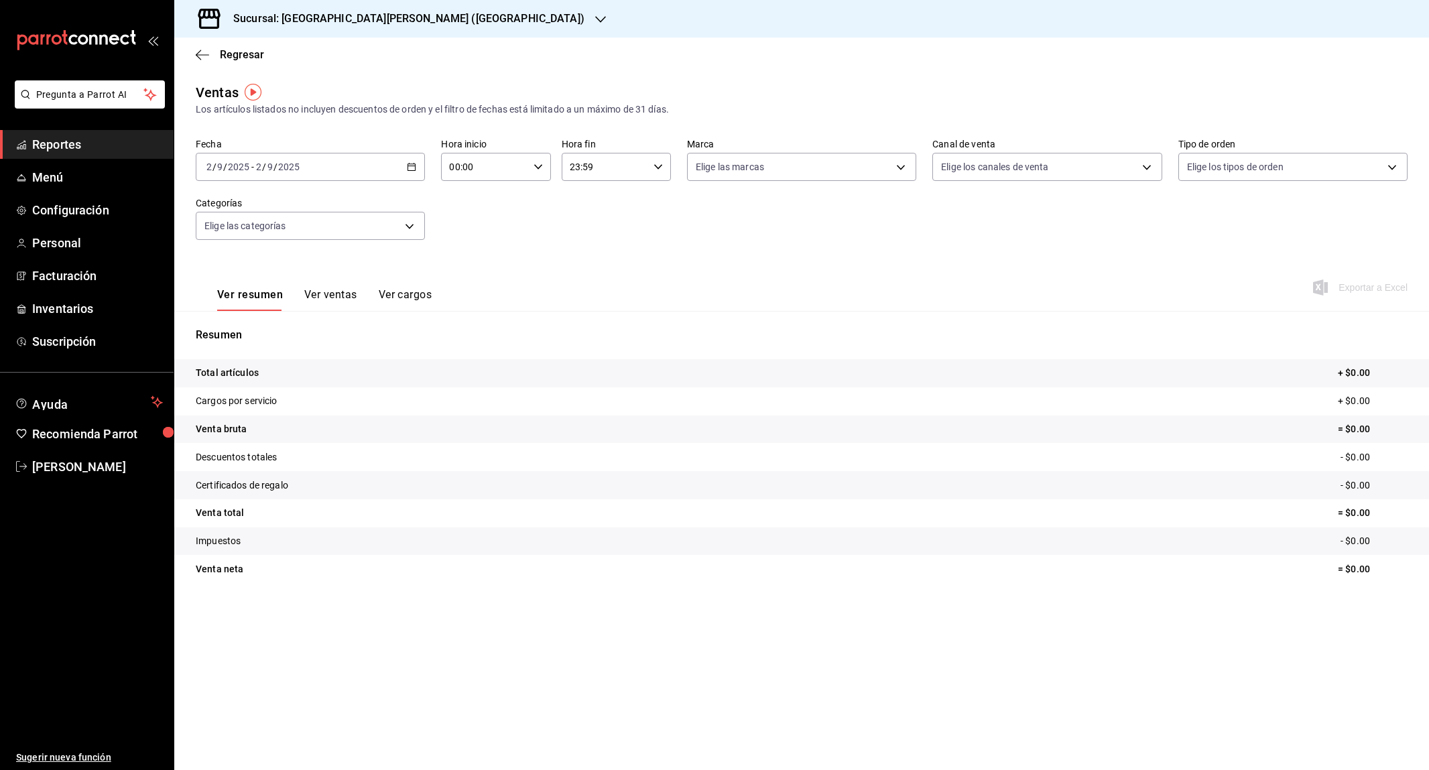
click at [408, 166] on \(Stroke\) "button" at bounding box center [411, 166] width 7 height 1
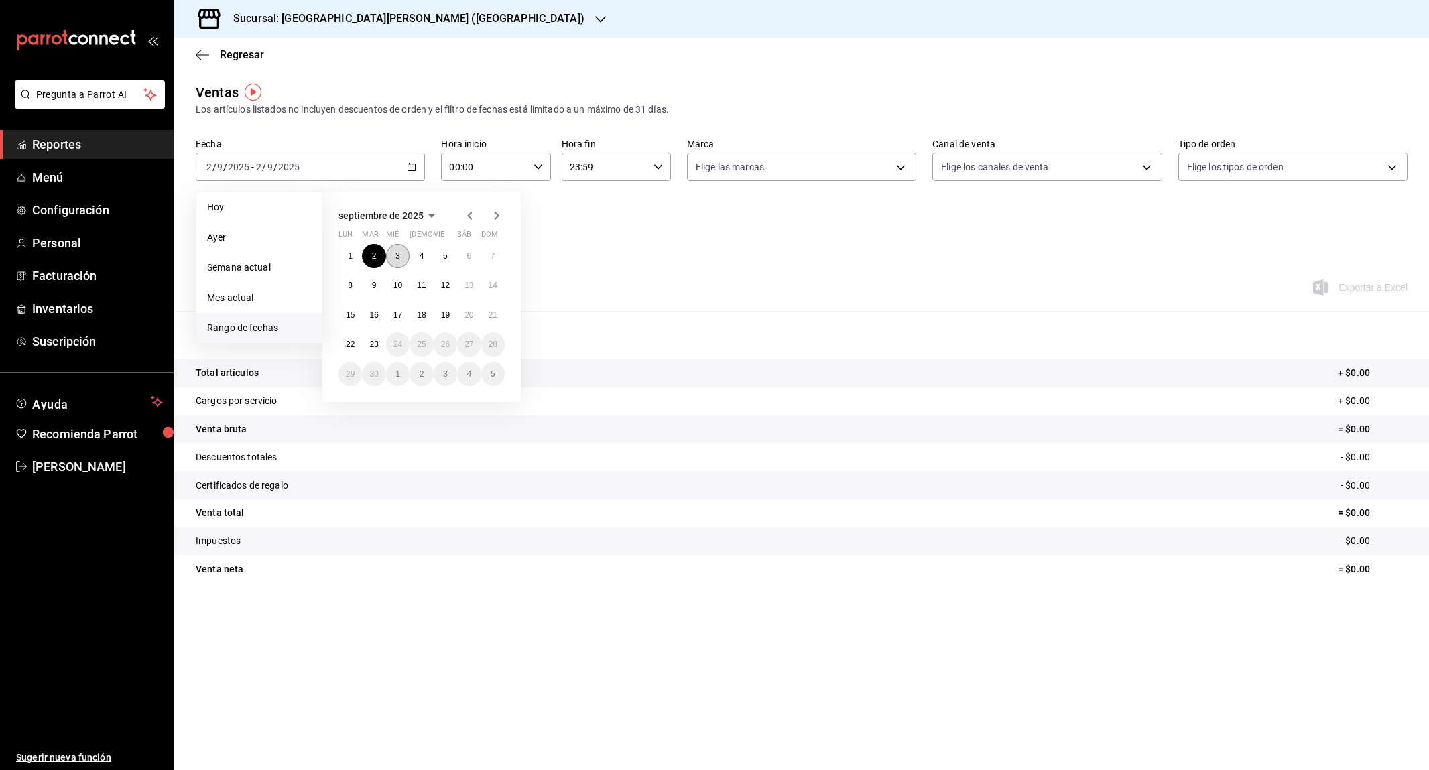
click at [405, 255] on button "3" at bounding box center [397, 256] width 23 height 24
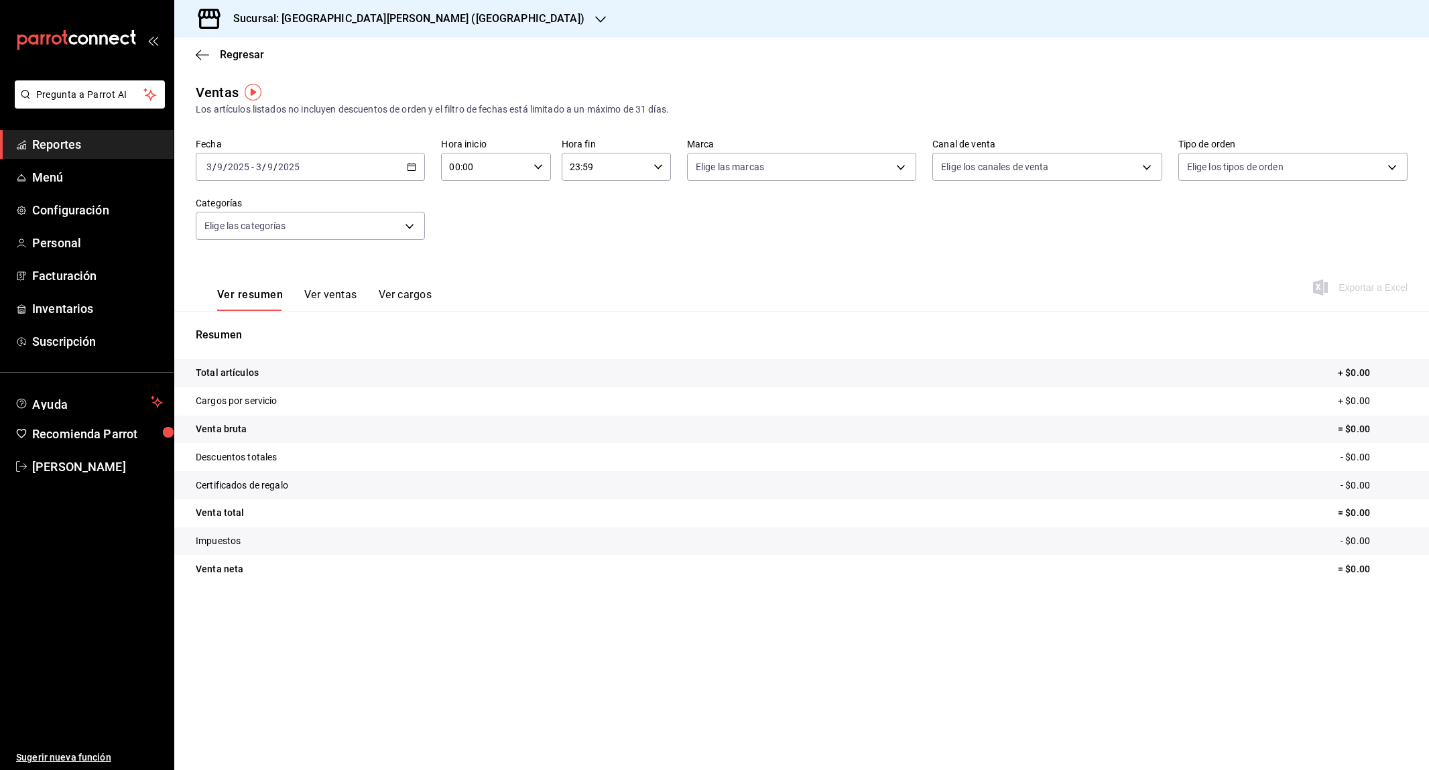
click at [416, 178] on div "2025-09-03 3 / 9 / 2025 - 2025-09-03 3 / 9 / 2025" at bounding box center [310, 167] width 229 height 28
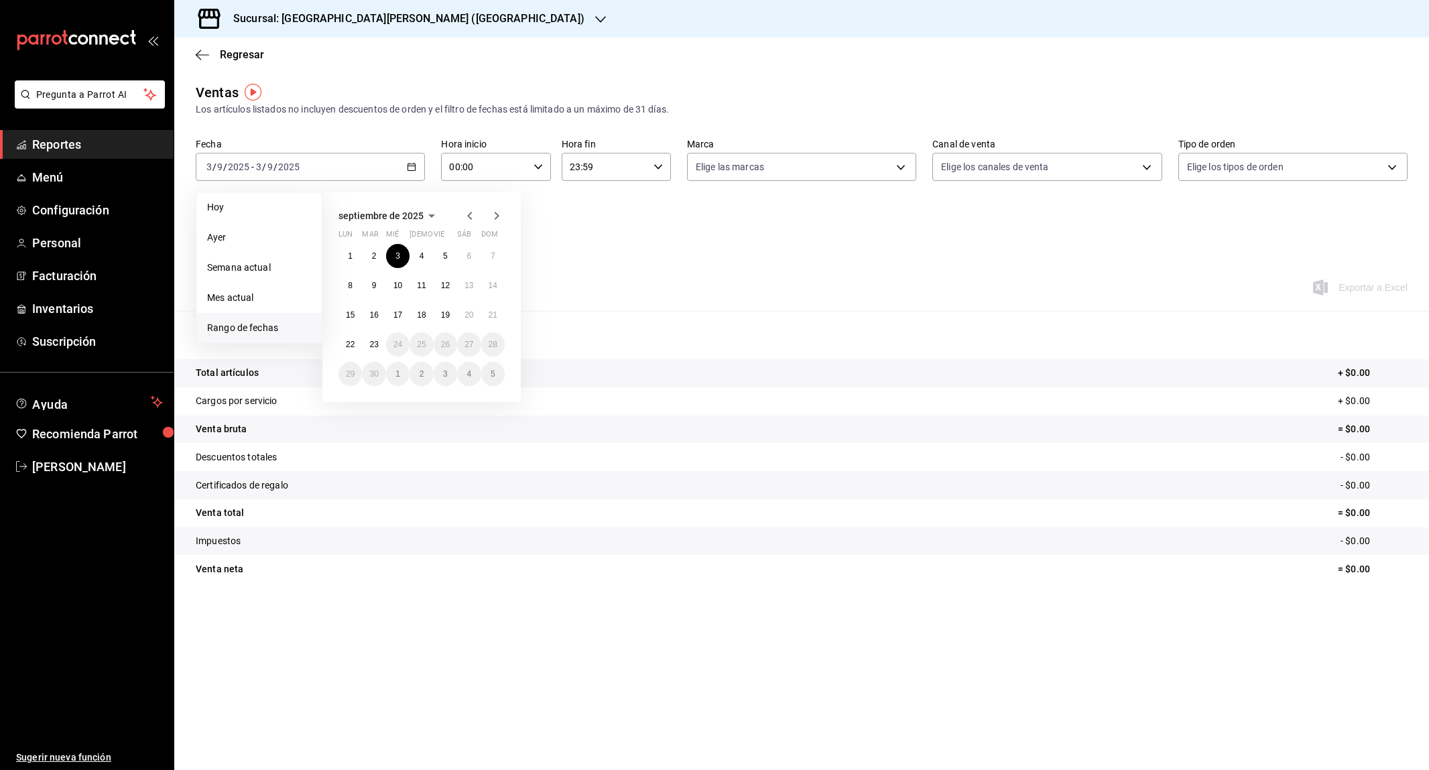
click at [467, 212] on icon "button" at bounding box center [470, 216] width 16 height 16
click at [485, 365] on button "31" at bounding box center [492, 374] width 23 height 24
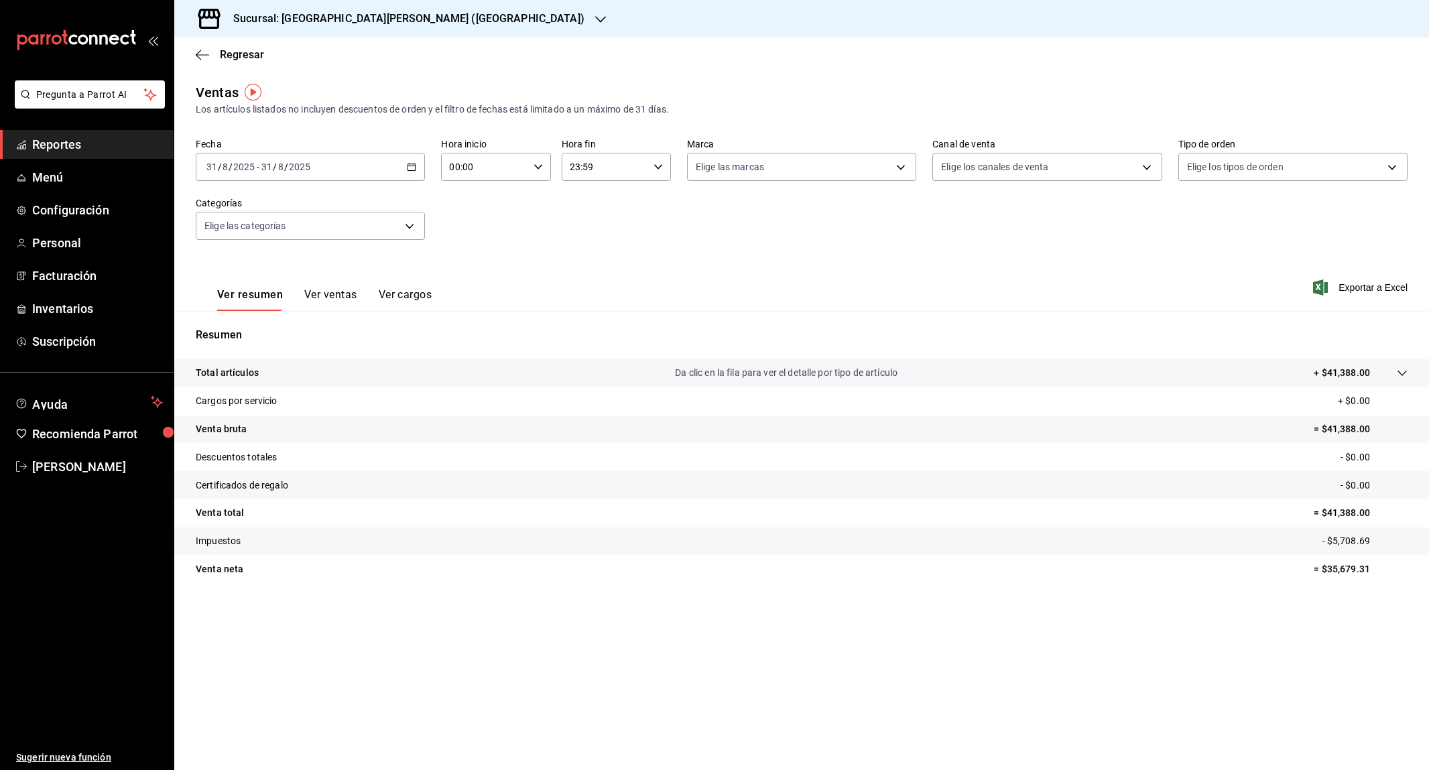
click at [387, 170] on div "2025-08-31 31 / 8 / 2025 - 2025-08-31 31 / 8 / 2025" at bounding box center [310, 167] width 229 height 28
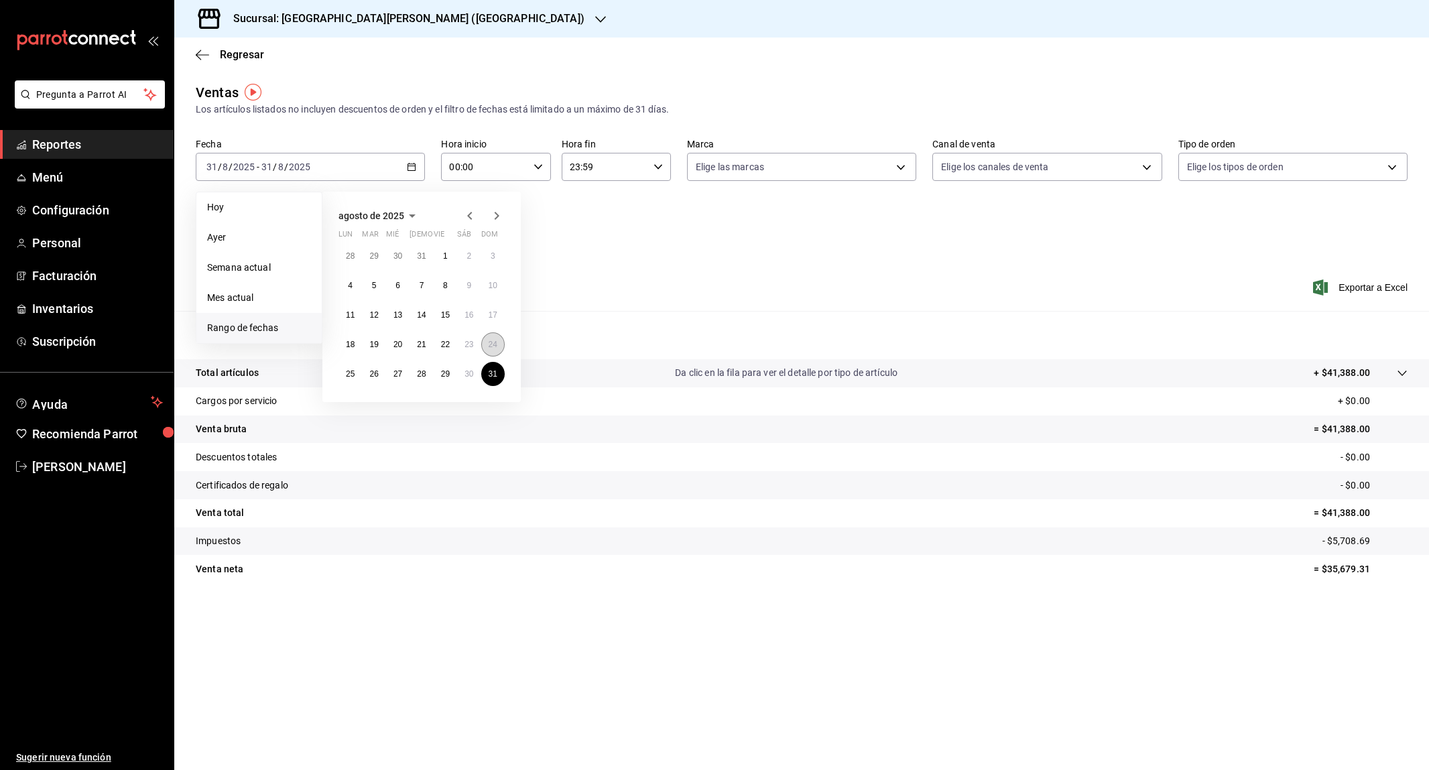
click at [497, 347] on abbr "24" at bounding box center [493, 344] width 9 height 9
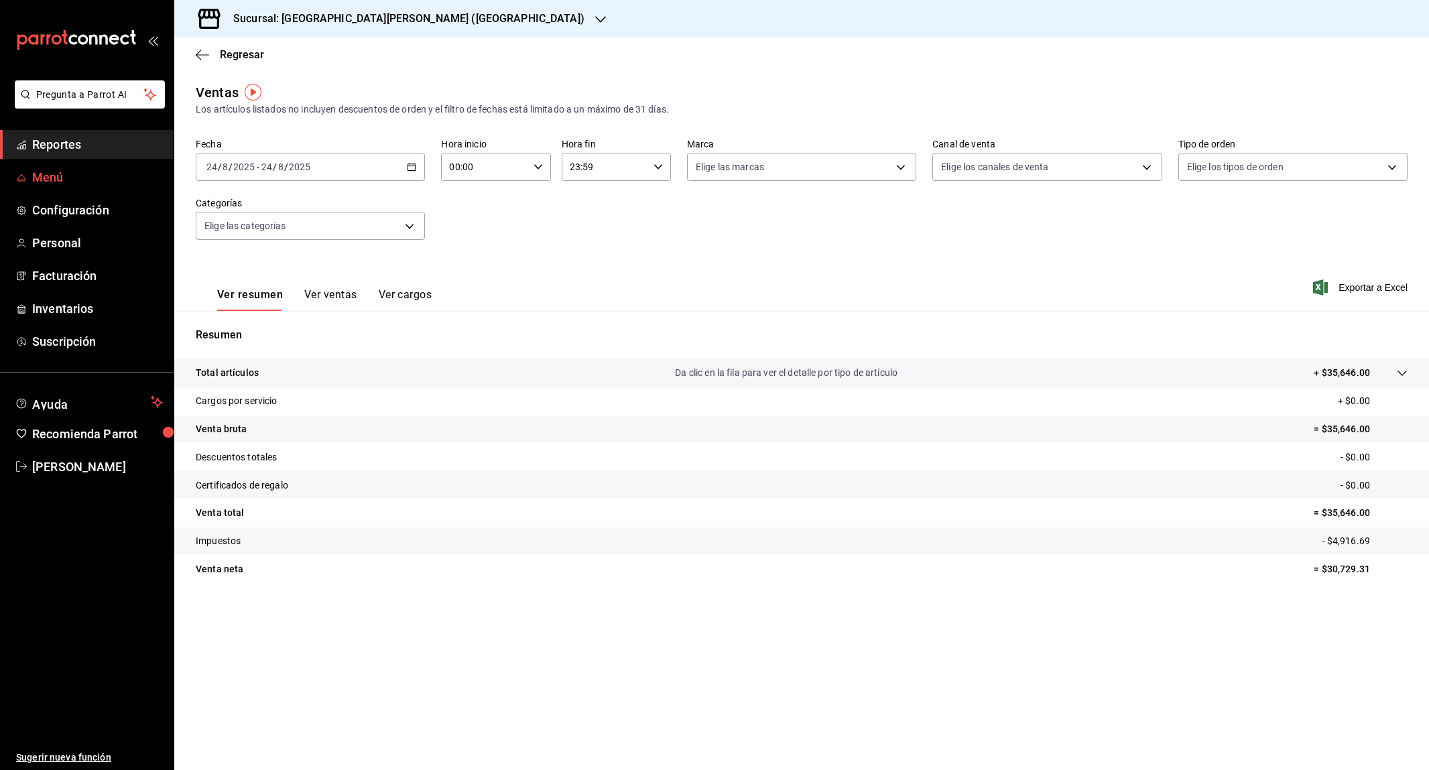
click at [115, 180] on span "Menú" at bounding box center [97, 177] width 131 height 18
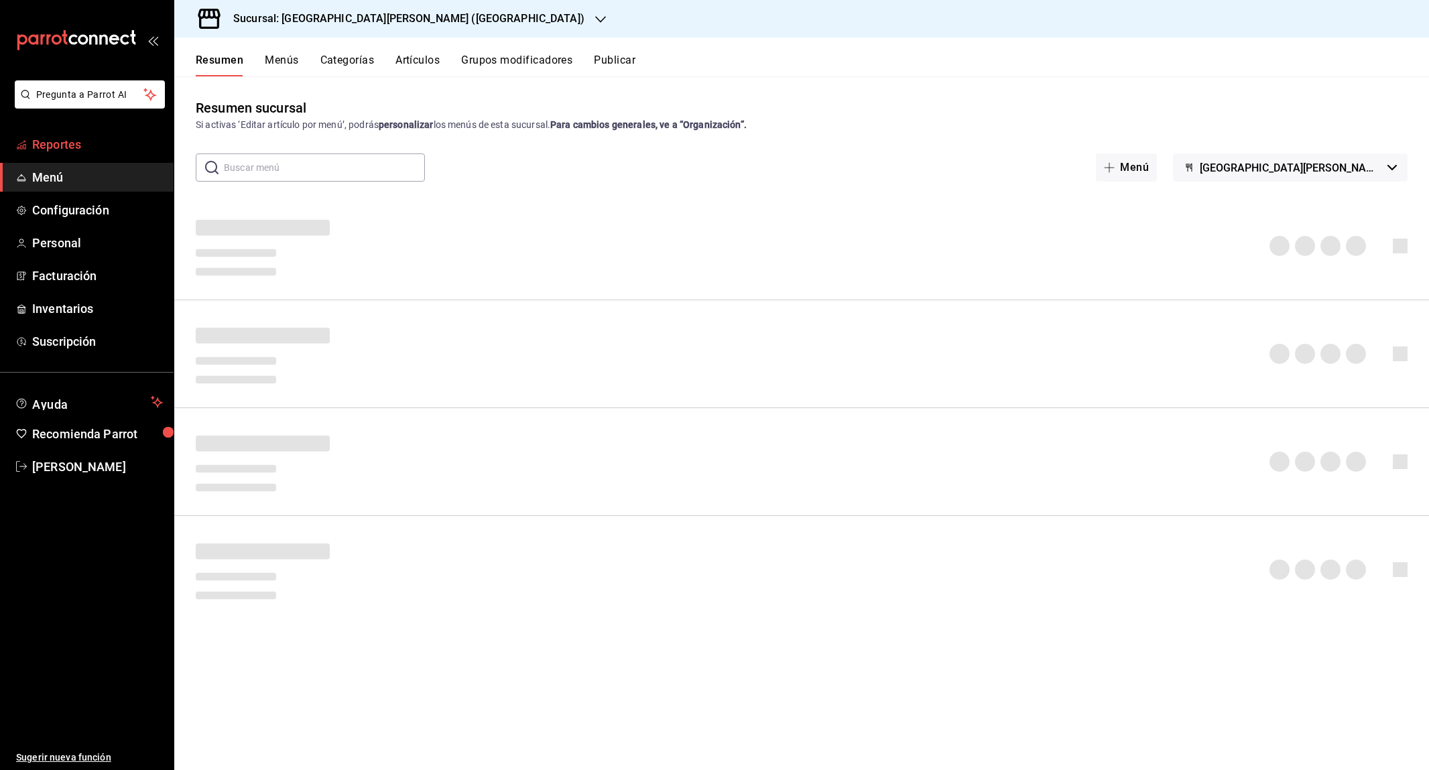
click at [84, 150] on span "Reportes" at bounding box center [97, 144] width 131 height 18
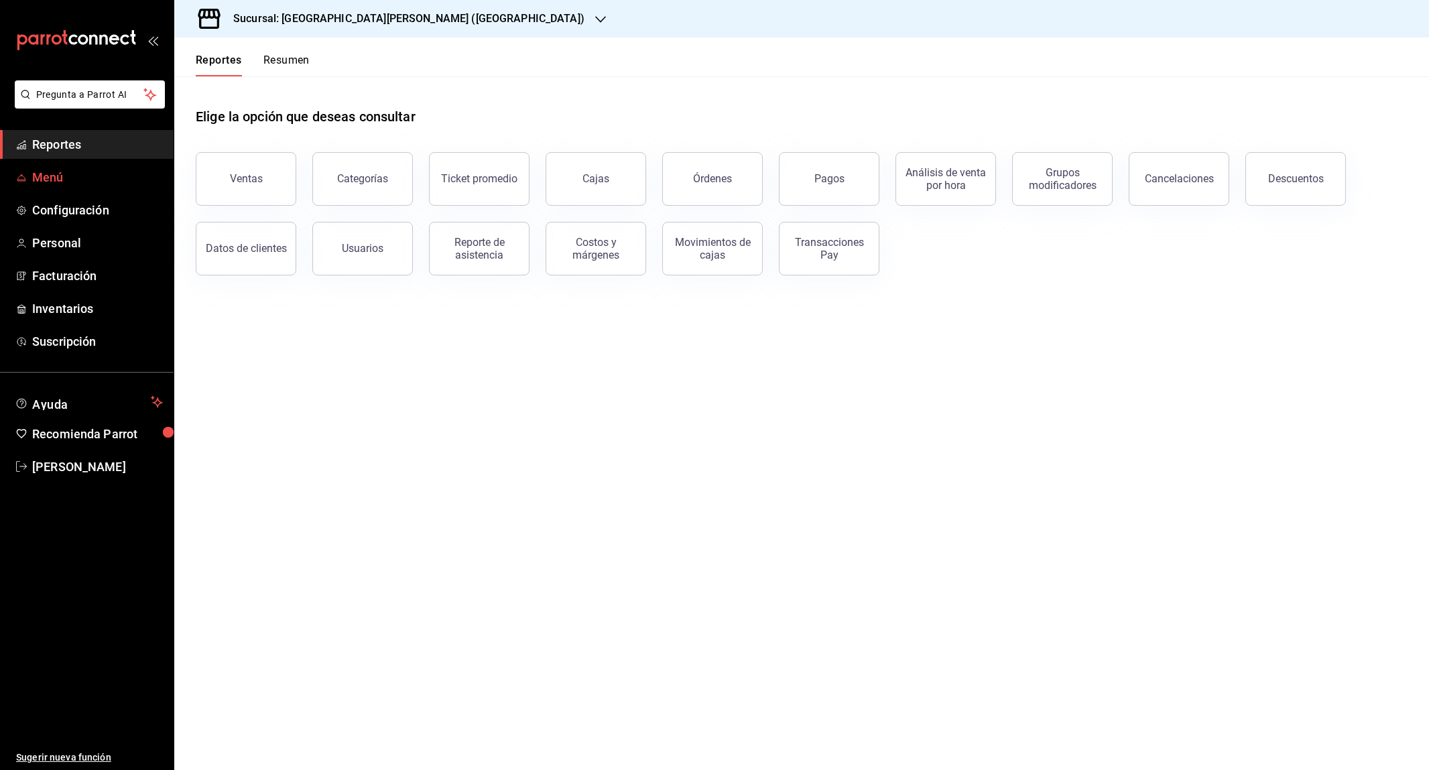
click at [71, 186] on link "Menú" at bounding box center [87, 177] width 174 height 29
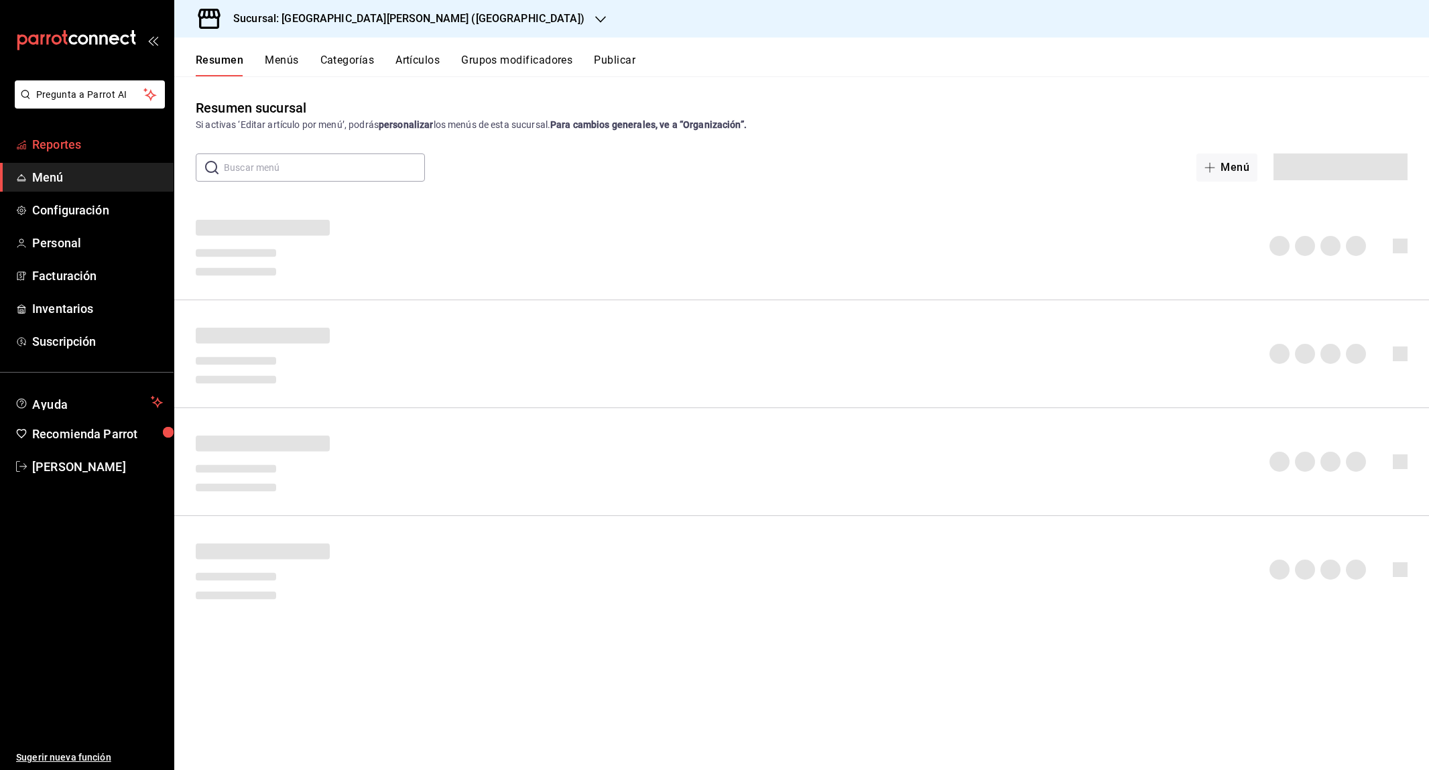
click at [71, 149] on span "Reportes" at bounding box center [97, 144] width 131 height 18
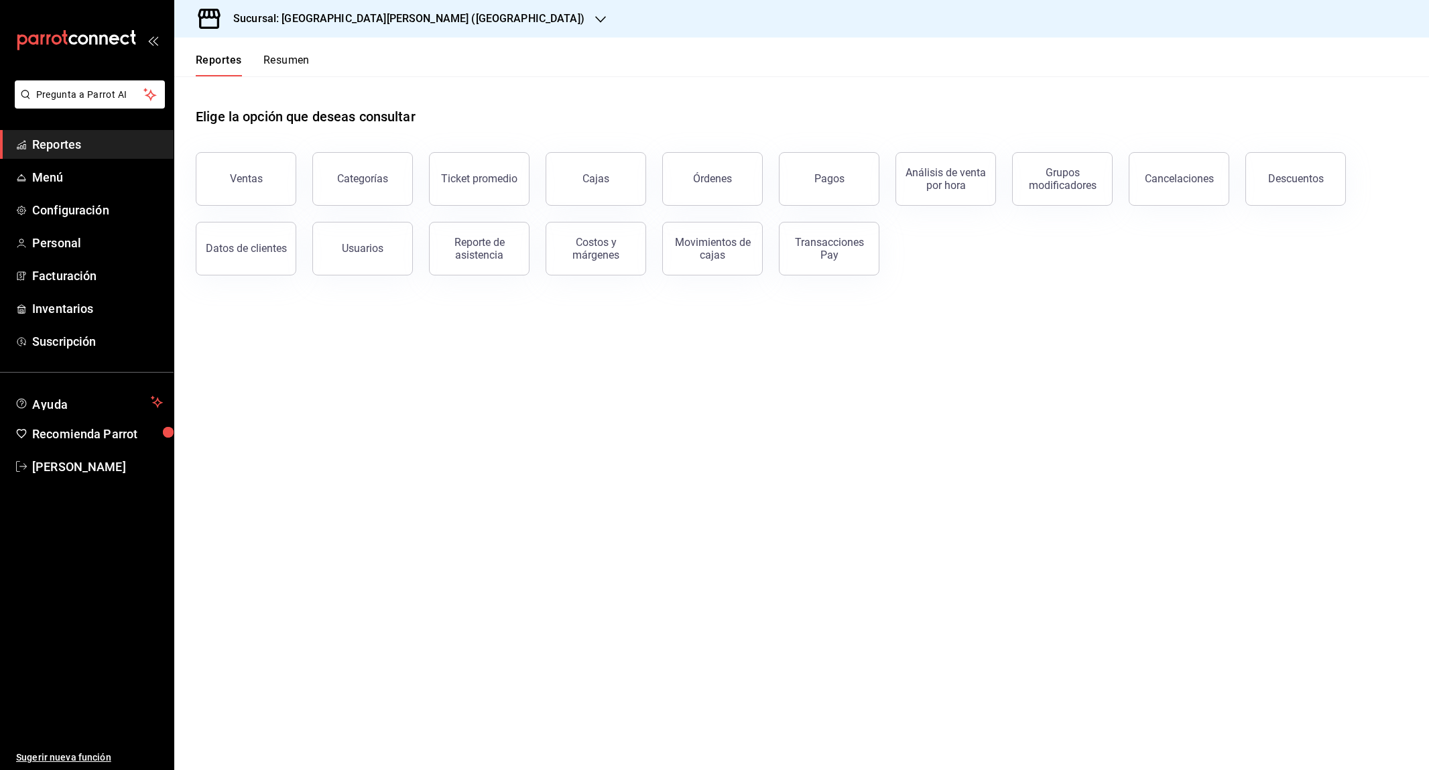
click at [79, 191] on ul "Reportes Menú Configuración Personal Facturación Inventarios Suscripción" at bounding box center [87, 243] width 174 height 226
click at [79, 202] on span "Configuración" at bounding box center [97, 210] width 131 height 18
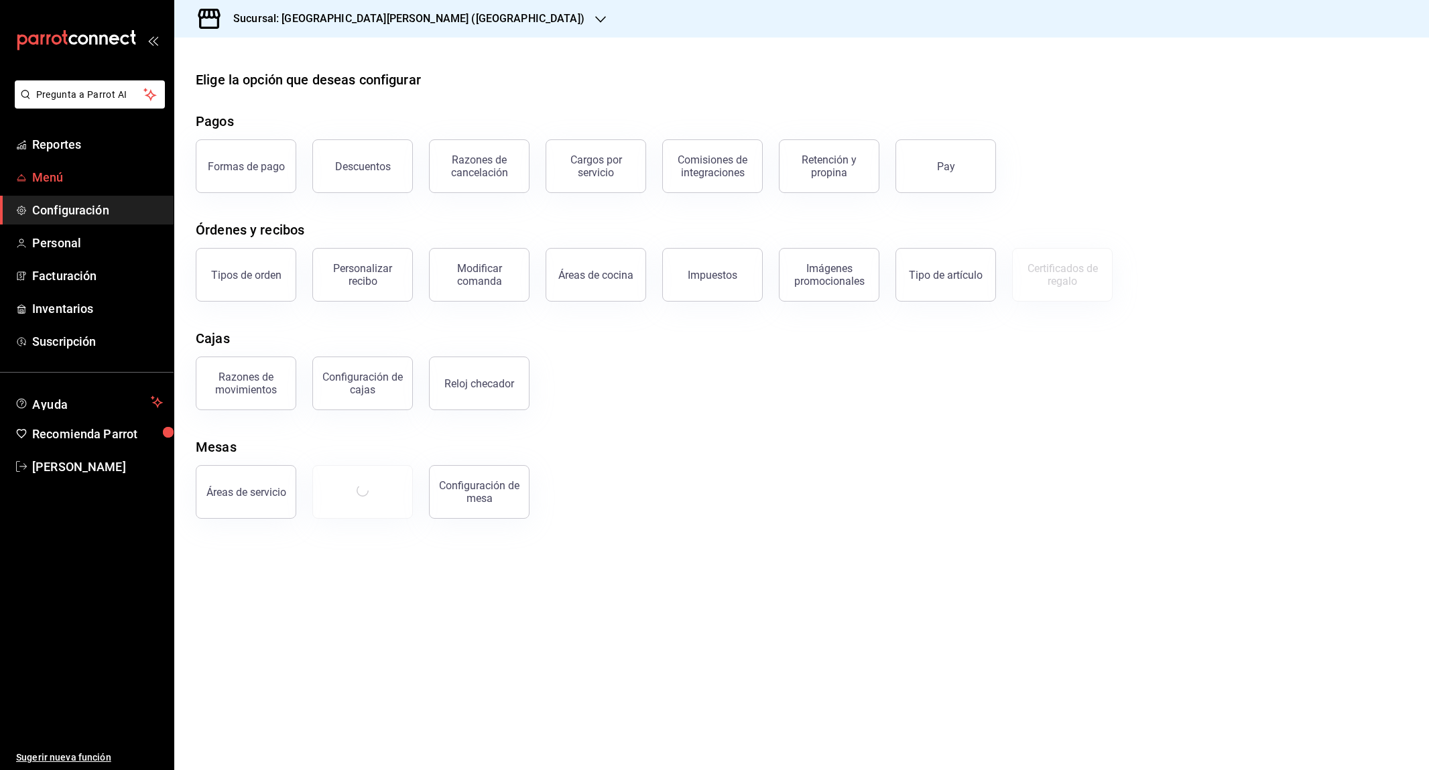
click at [65, 170] on span "Menú" at bounding box center [97, 177] width 131 height 18
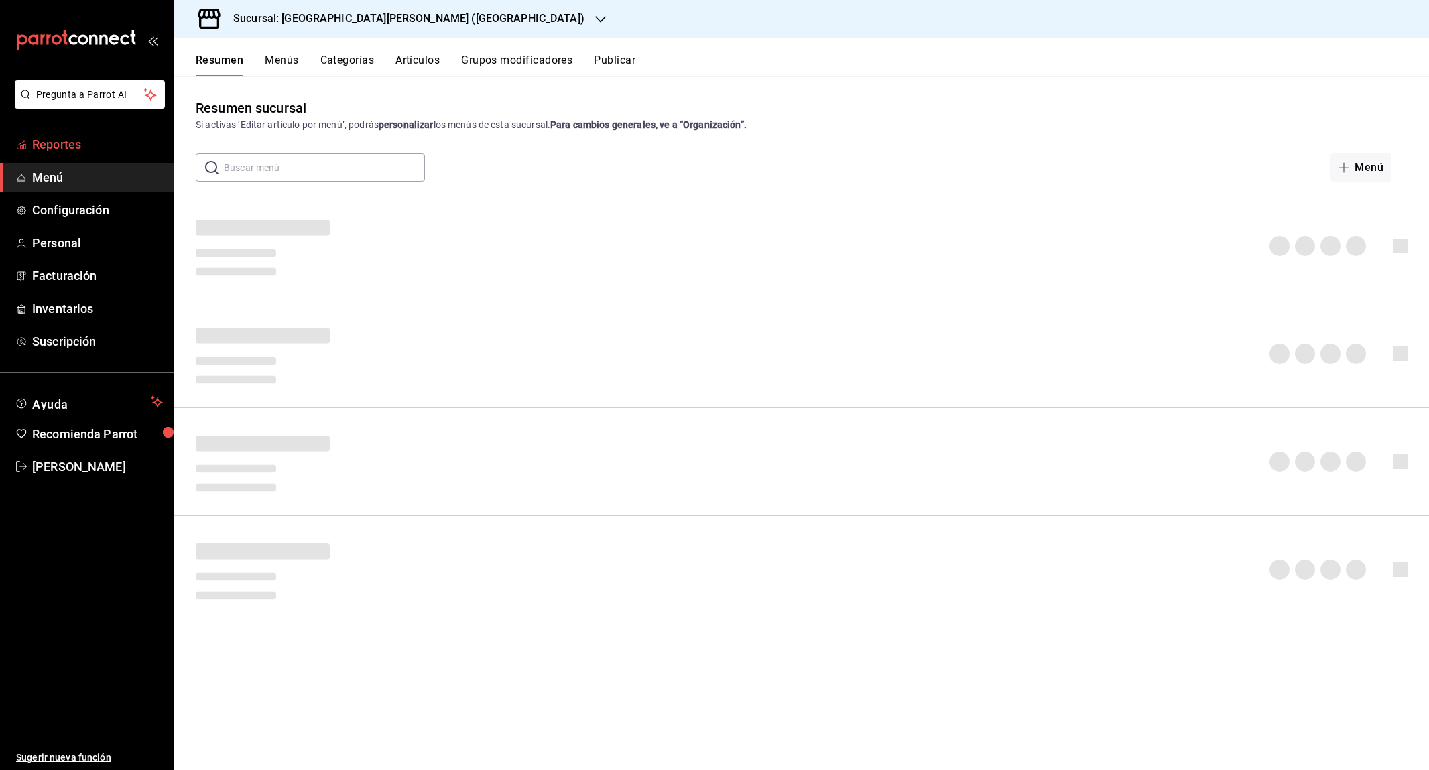
click at [81, 149] on span "Reportes" at bounding box center [97, 144] width 131 height 18
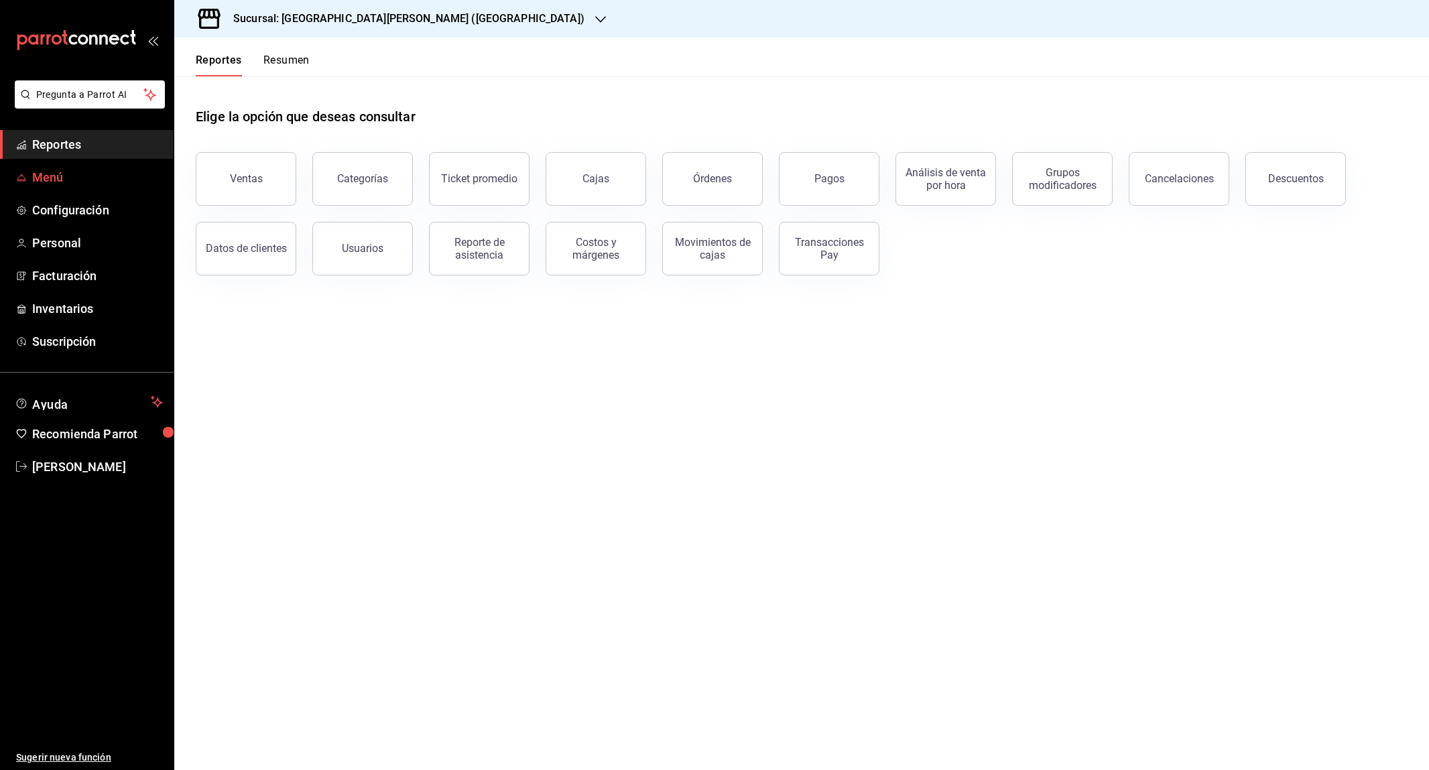
click at [76, 174] on span "Menú" at bounding box center [97, 177] width 131 height 18
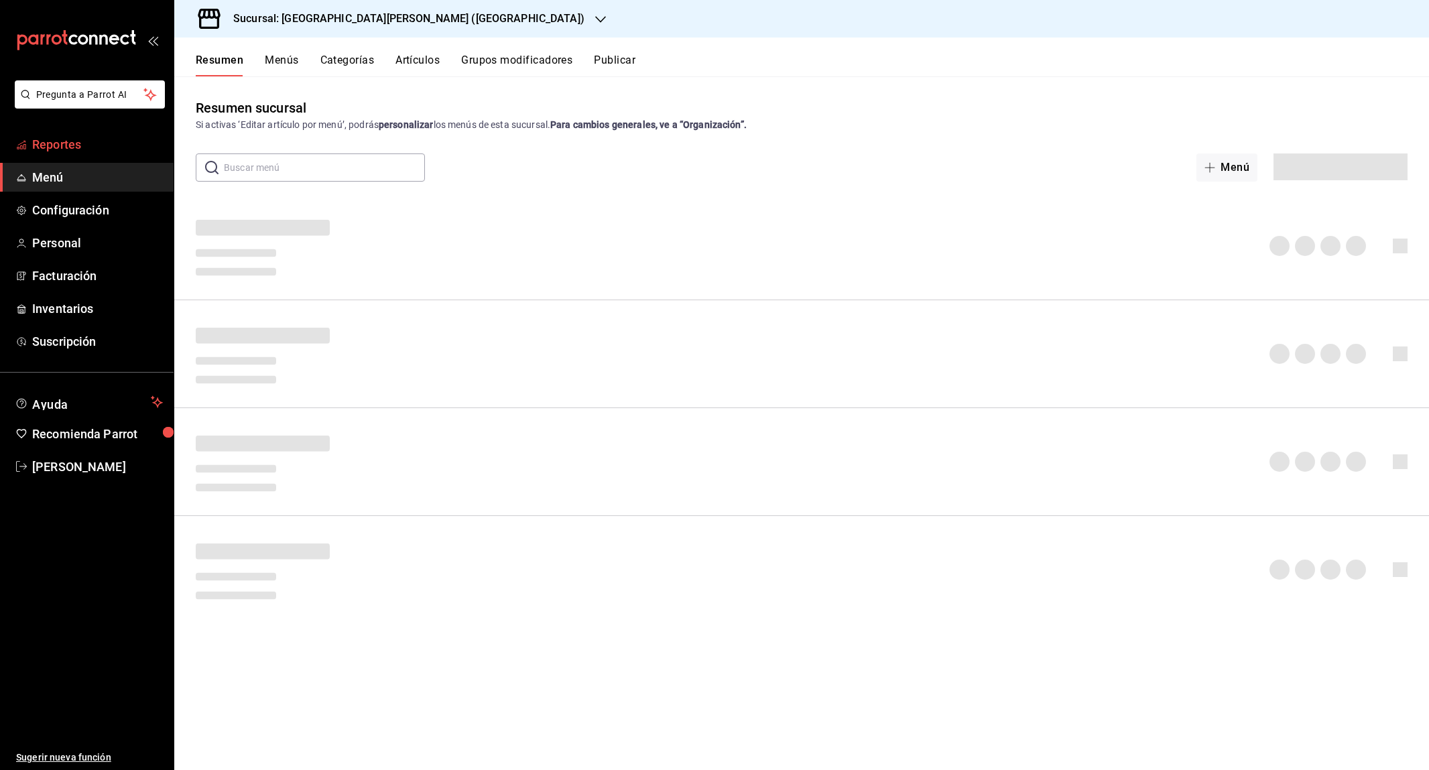
click at [89, 145] on span "Reportes" at bounding box center [97, 144] width 131 height 18
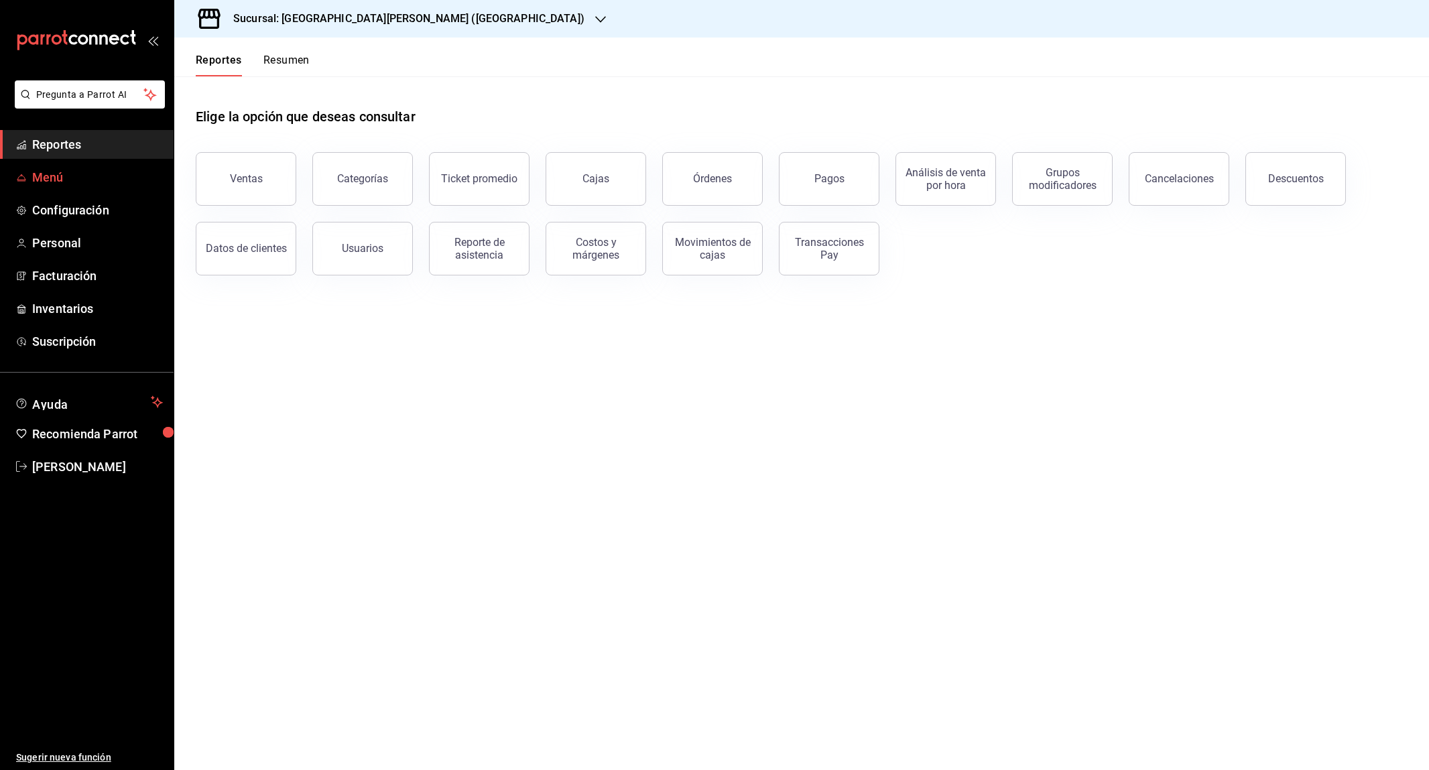
click at [86, 186] on link "Menú" at bounding box center [87, 177] width 174 height 29
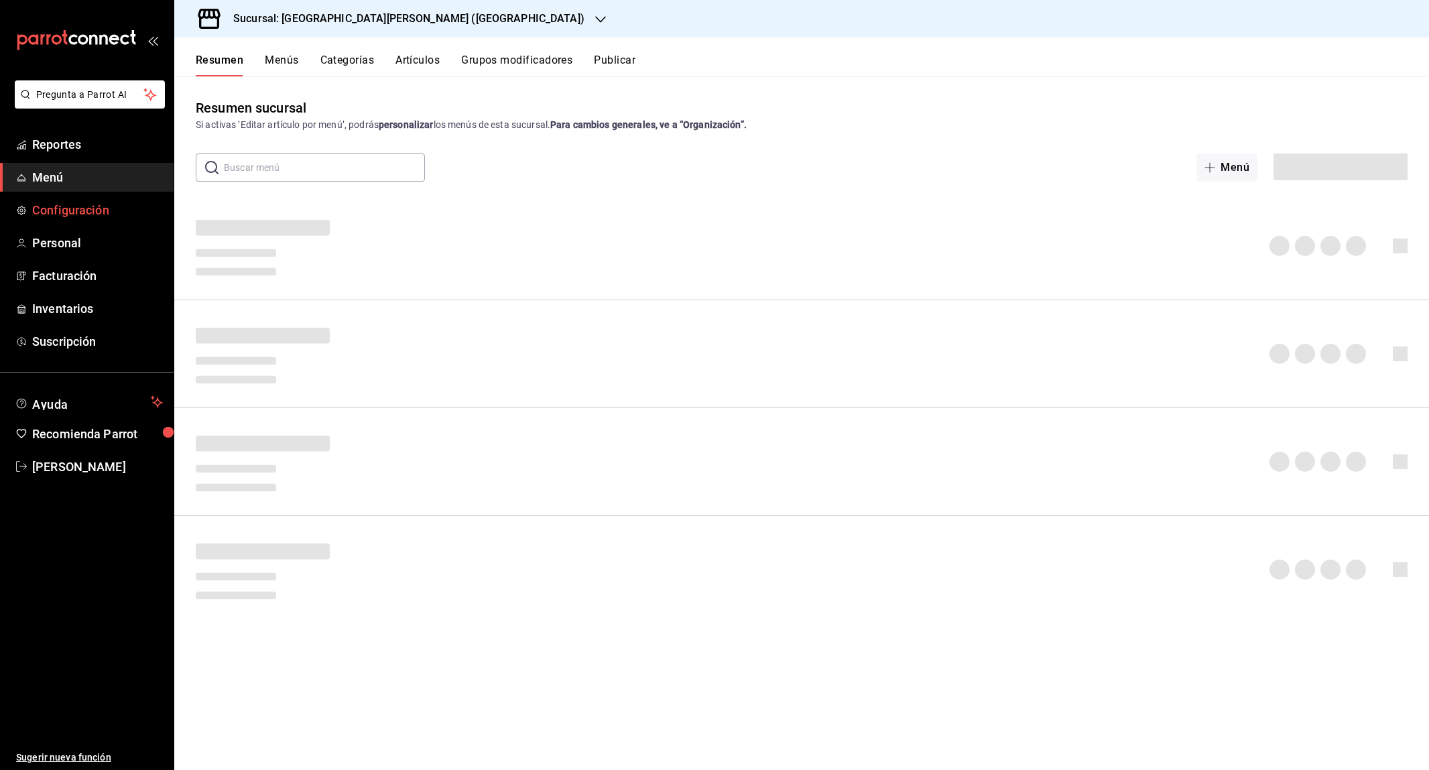
click at [98, 206] on span "Configuración" at bounding box center [97, 210] width 131 height 18
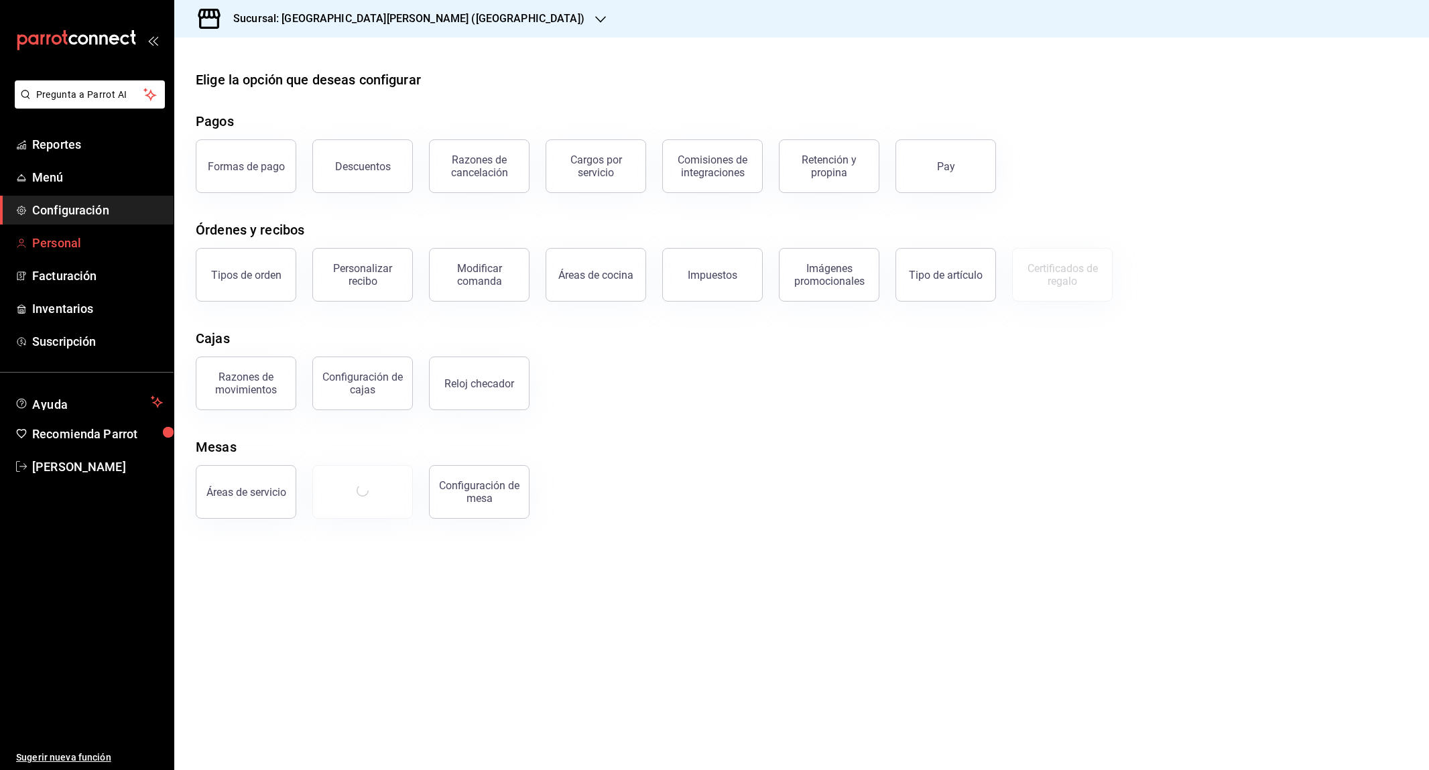
click at [87, 229] on link "Personal" at bounding box center [87, 243] width 174 height 29
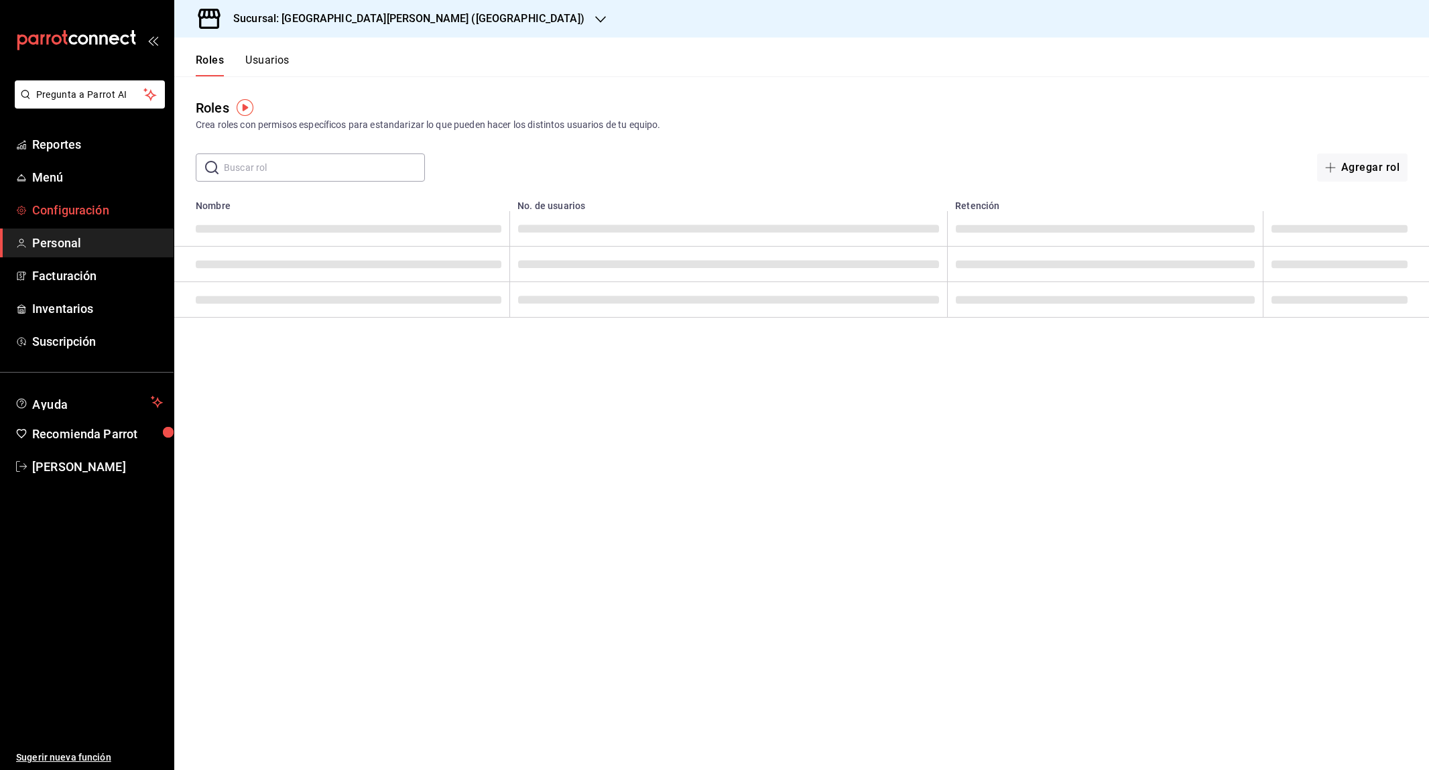
click at [79, 221] on link "Configuración" at bounding box center [87, 210] width 174 height 29
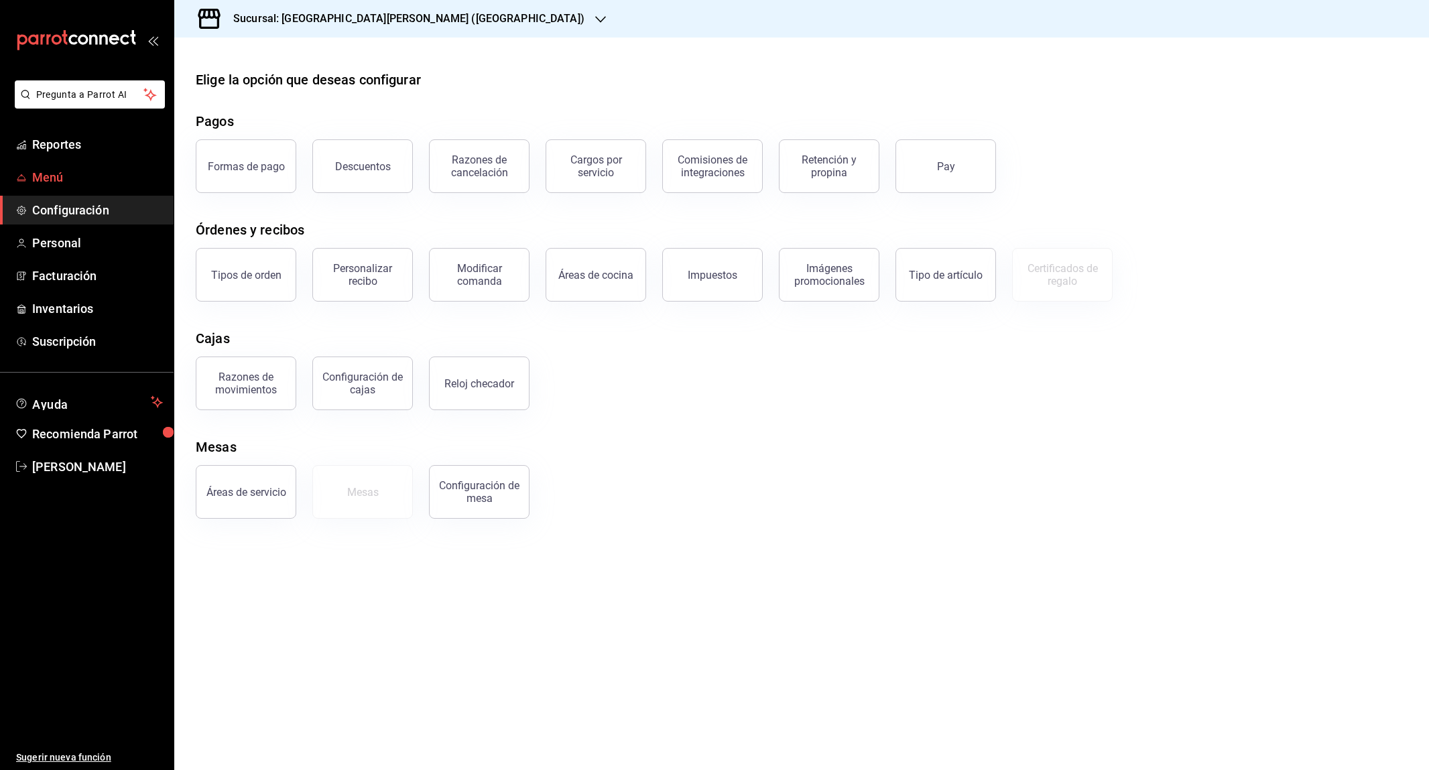
click at [60, 175] on span "Menú" at bounding box center [97, 177] width 131 height 18
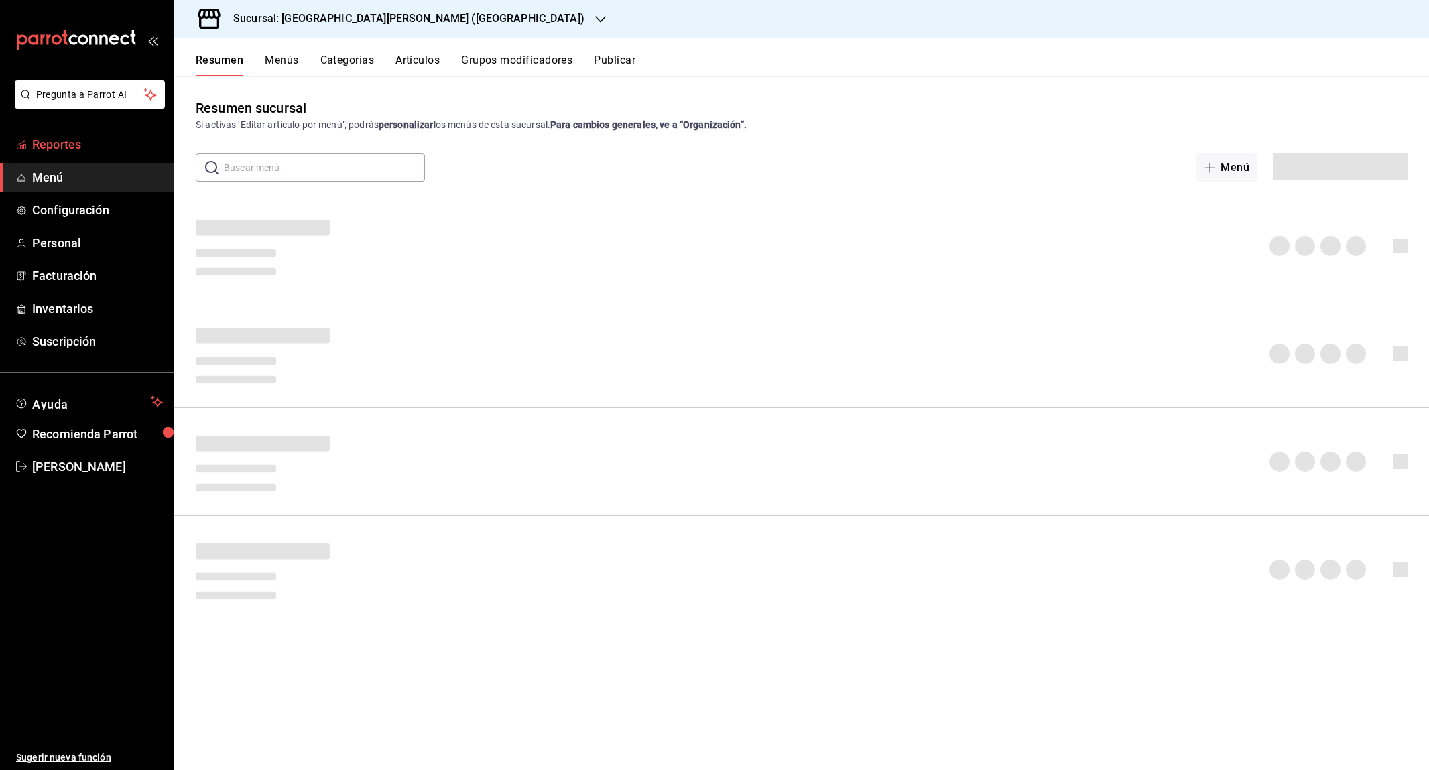
click at [83, 145] on span "Reportes" at bounding box center [97, 144] width 131 height 18
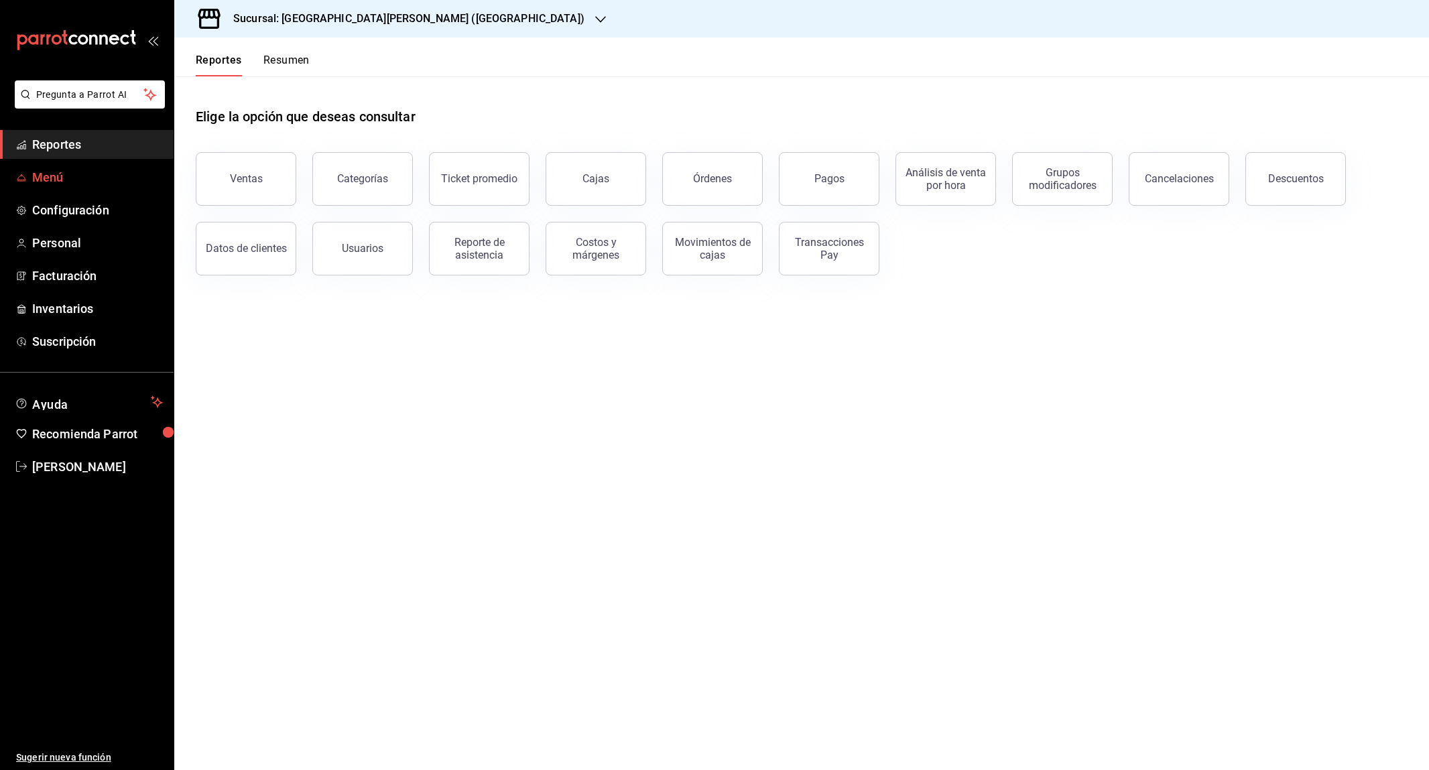
click at [72, 182] on span "Menú" at bounding box center [97, 177] width 131 height 18
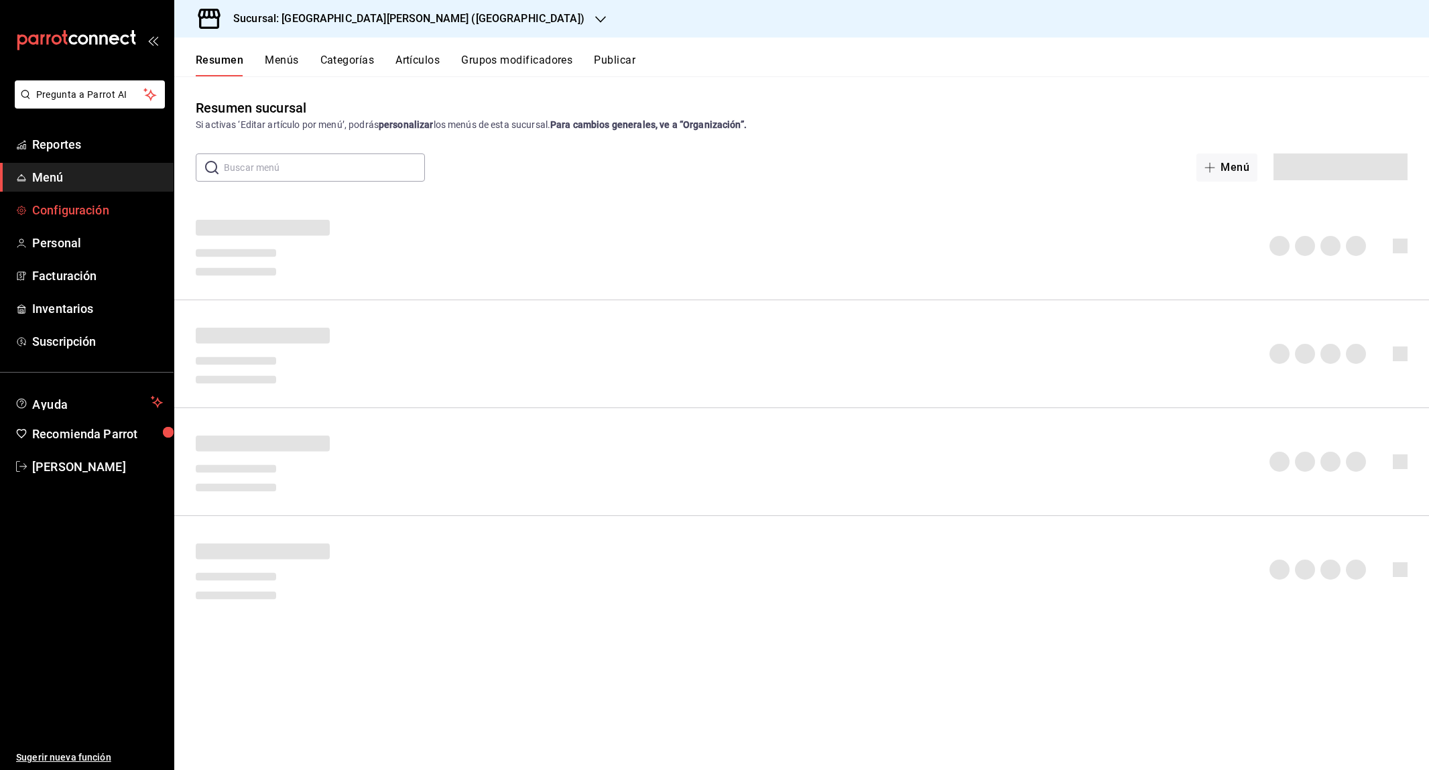
click at [82, 199] on link "Configuración" at bounding box center [87, 210] width 174 height 29
